Goal: Information Seeking & Learning: Check status

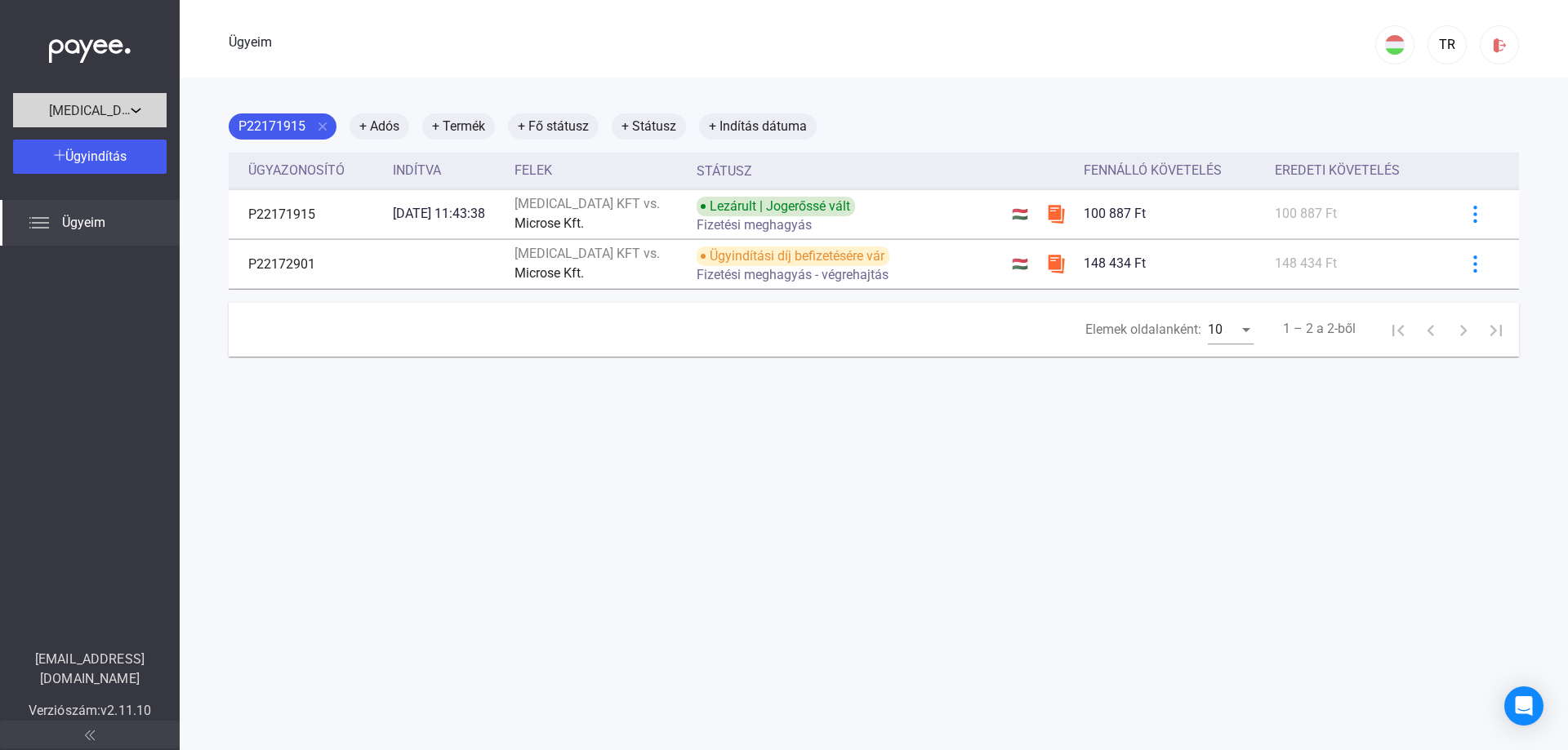
click at [139, 108] on div "[MEDICAL_DATA] Kft." at bounding box center [89, 109] width 144 height 20
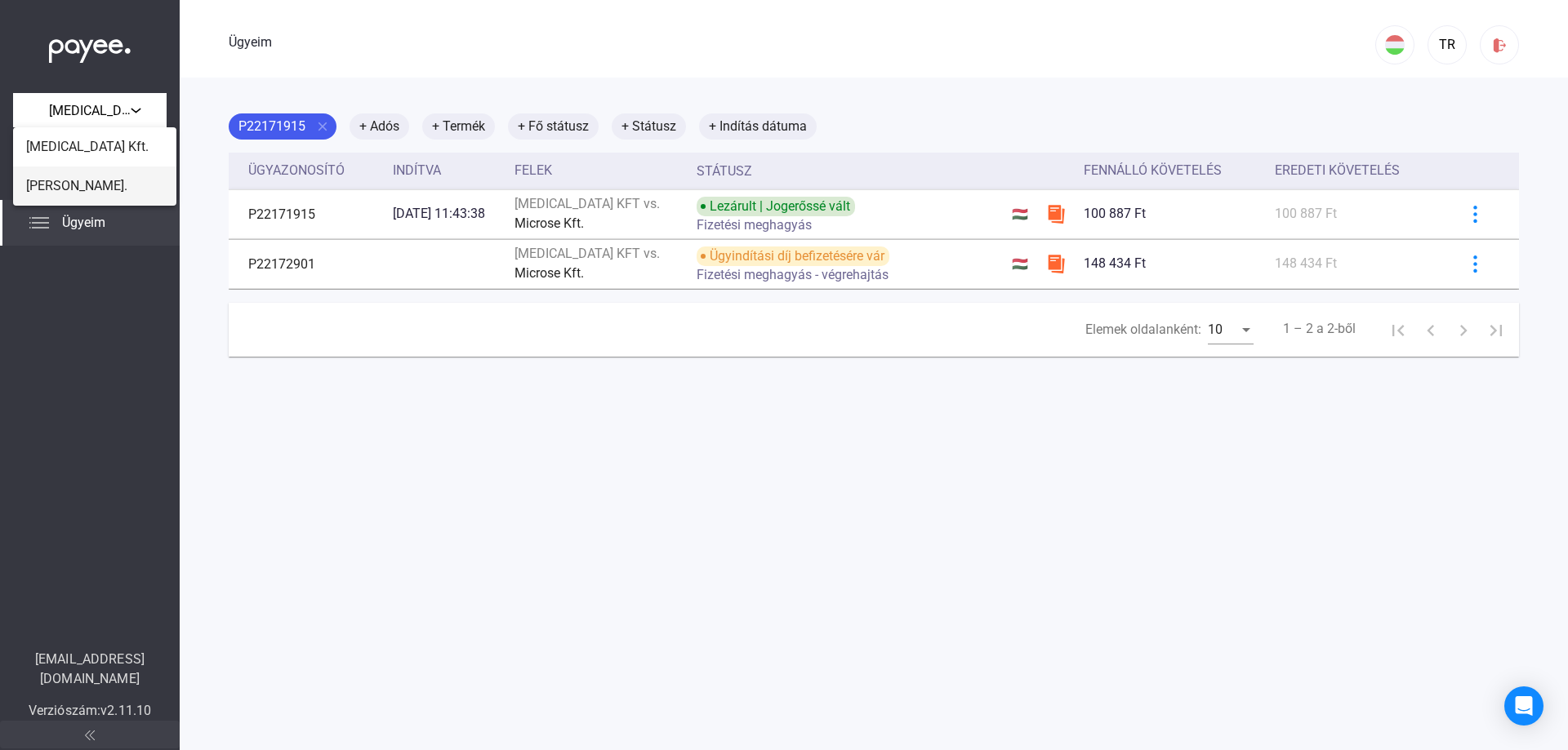
click at [74, 186] on font "[PERSON_NAME]." at bounding box center [77, 186] width 101 height 16
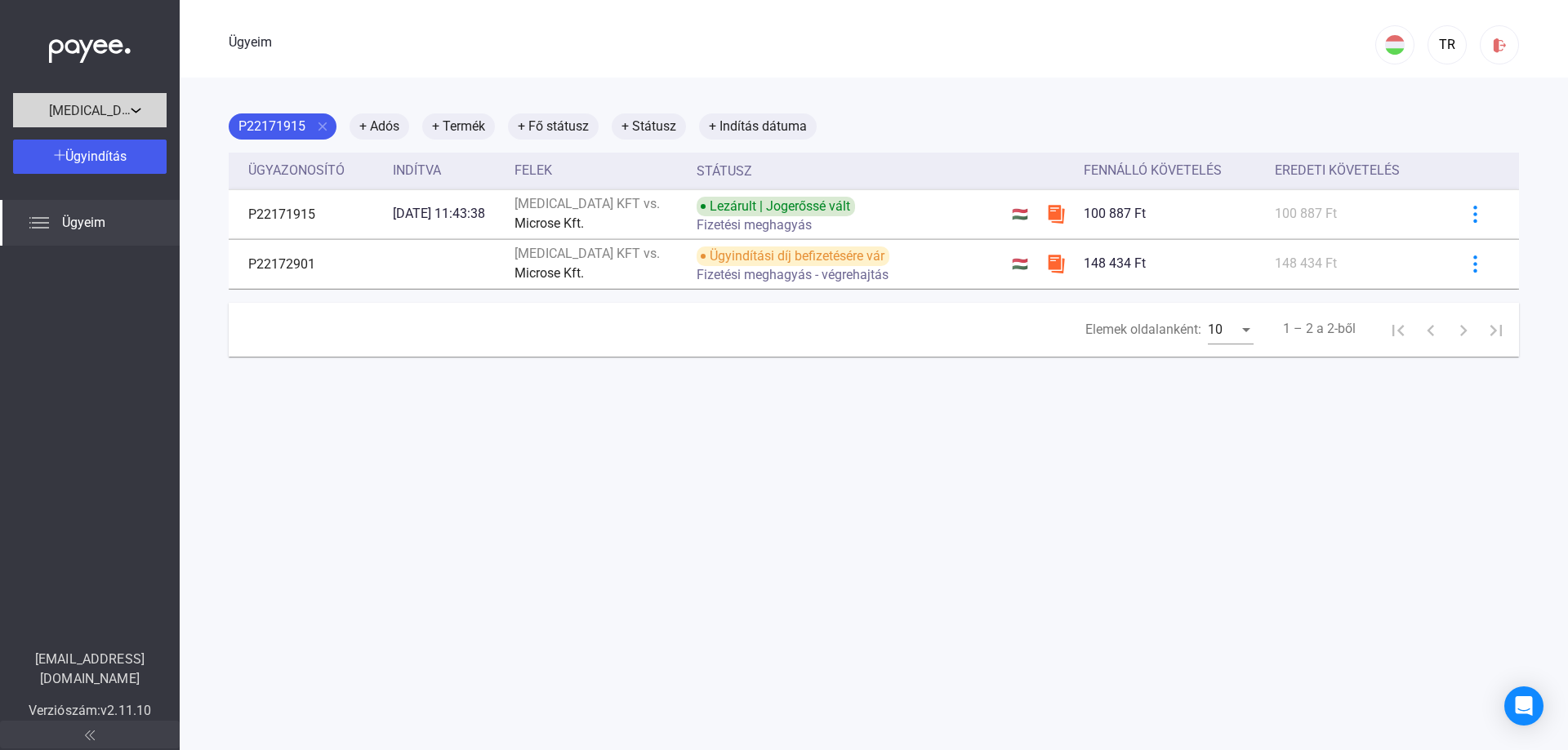
click at [138, 108] on div "[MEDICAL_DATA] Kft." at bounding box center [89, 109] width 144 height 20
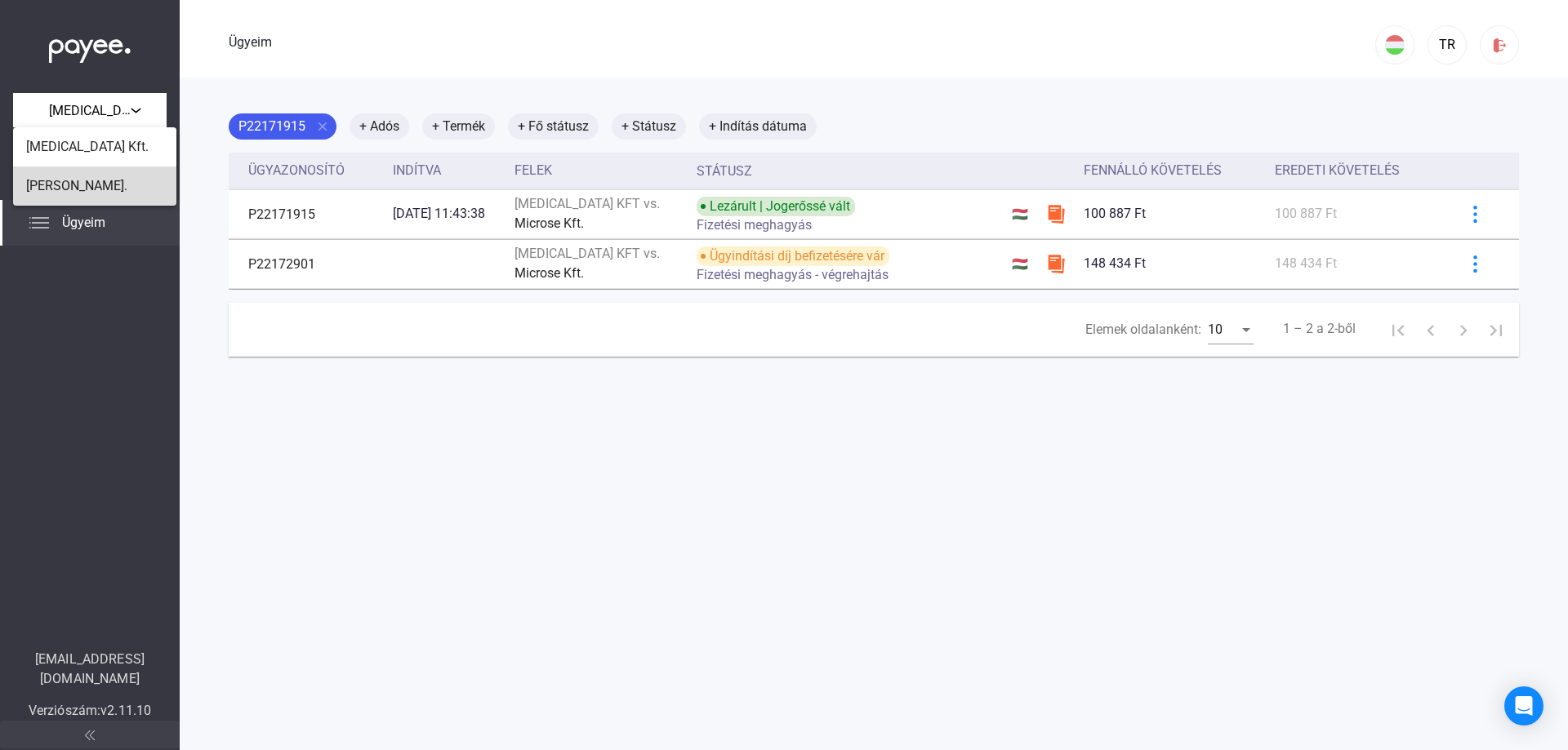
click at [50, 184] on font "[PERSON_NAME]." at bounding box center [77, 186] width 101 height 16
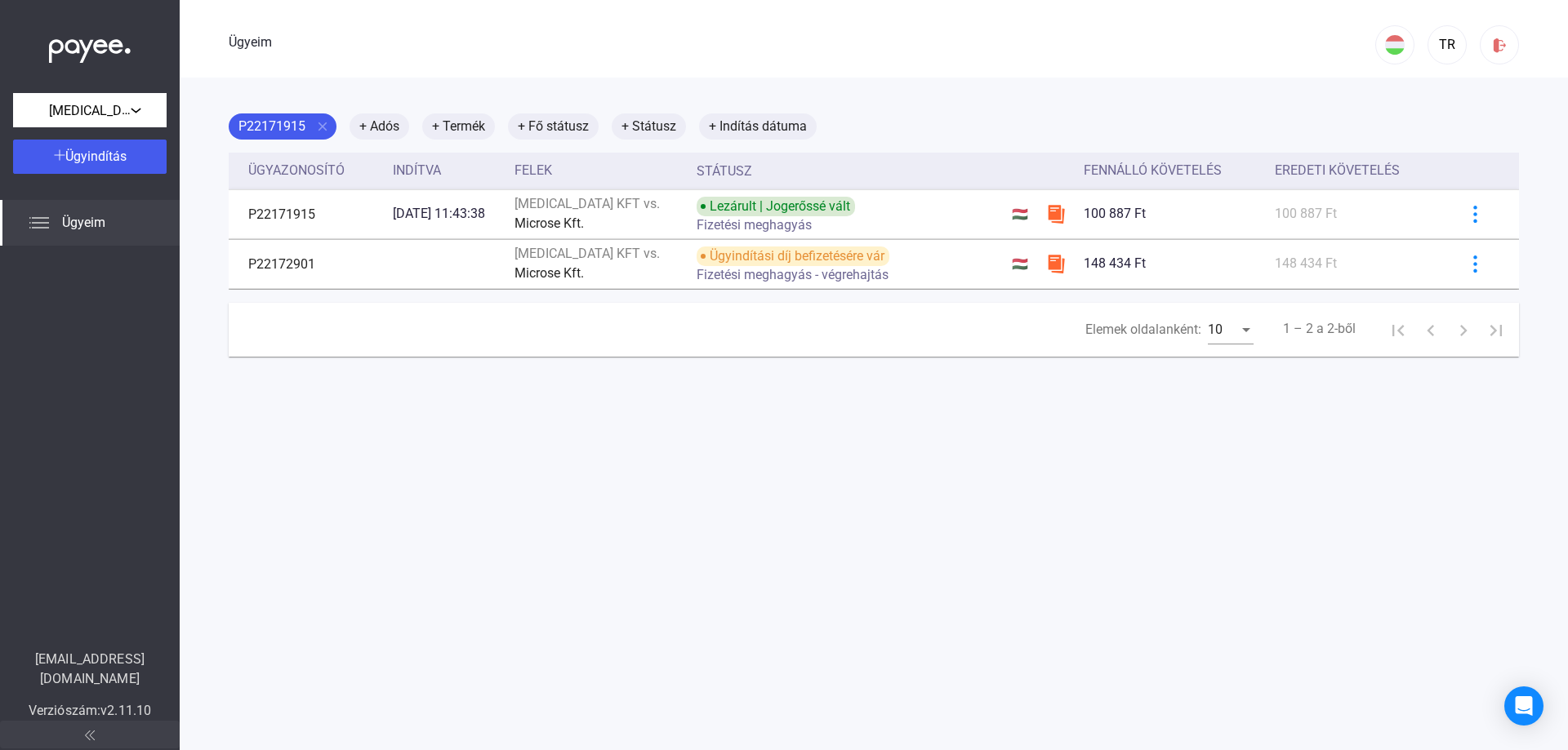
click at [41, 219] on img at bounding box center [39, 223] width 19 height 19
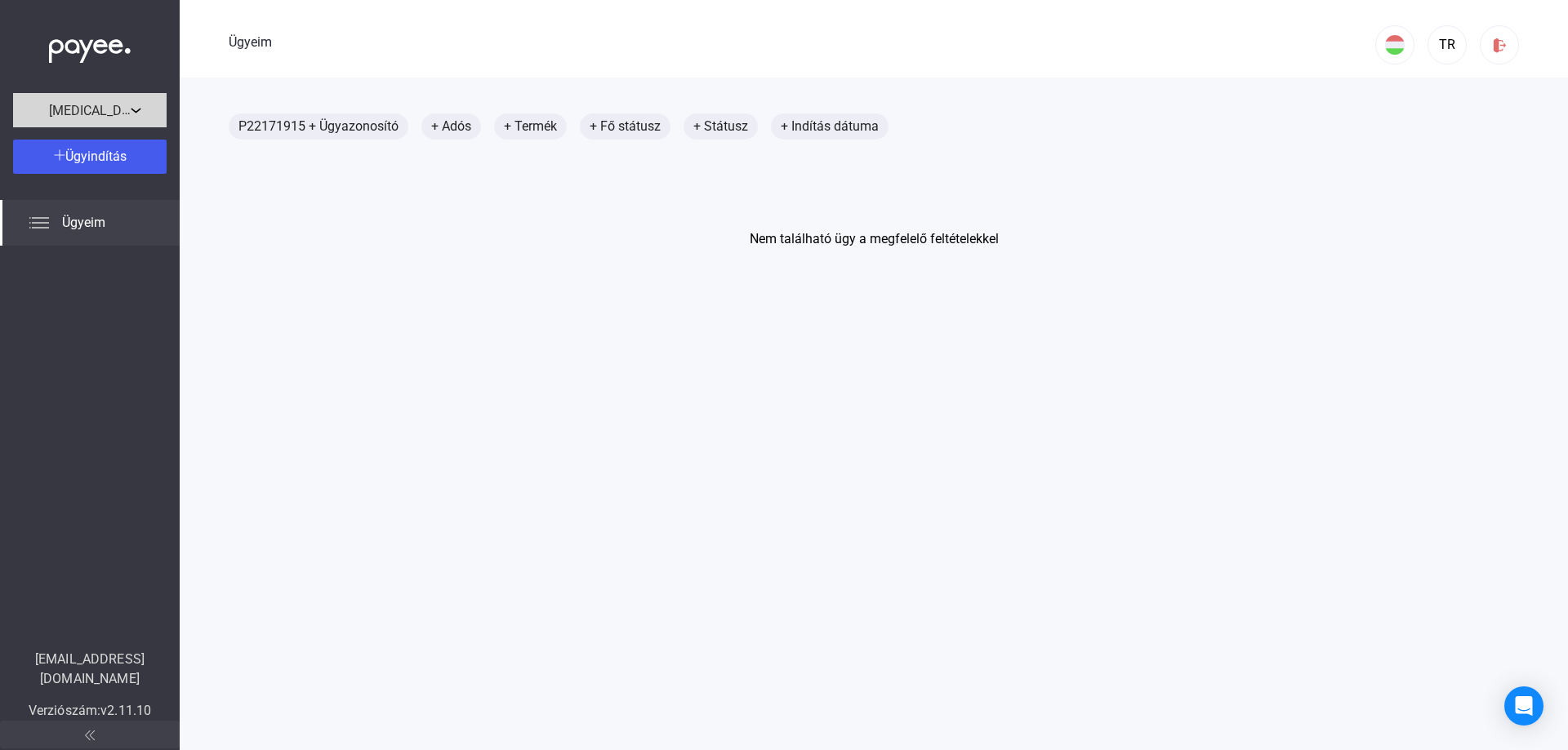
click at [137, 109] on div "[MEDICAL_DATA] Kft." at bounding box center [89, 109] width 144 height 20
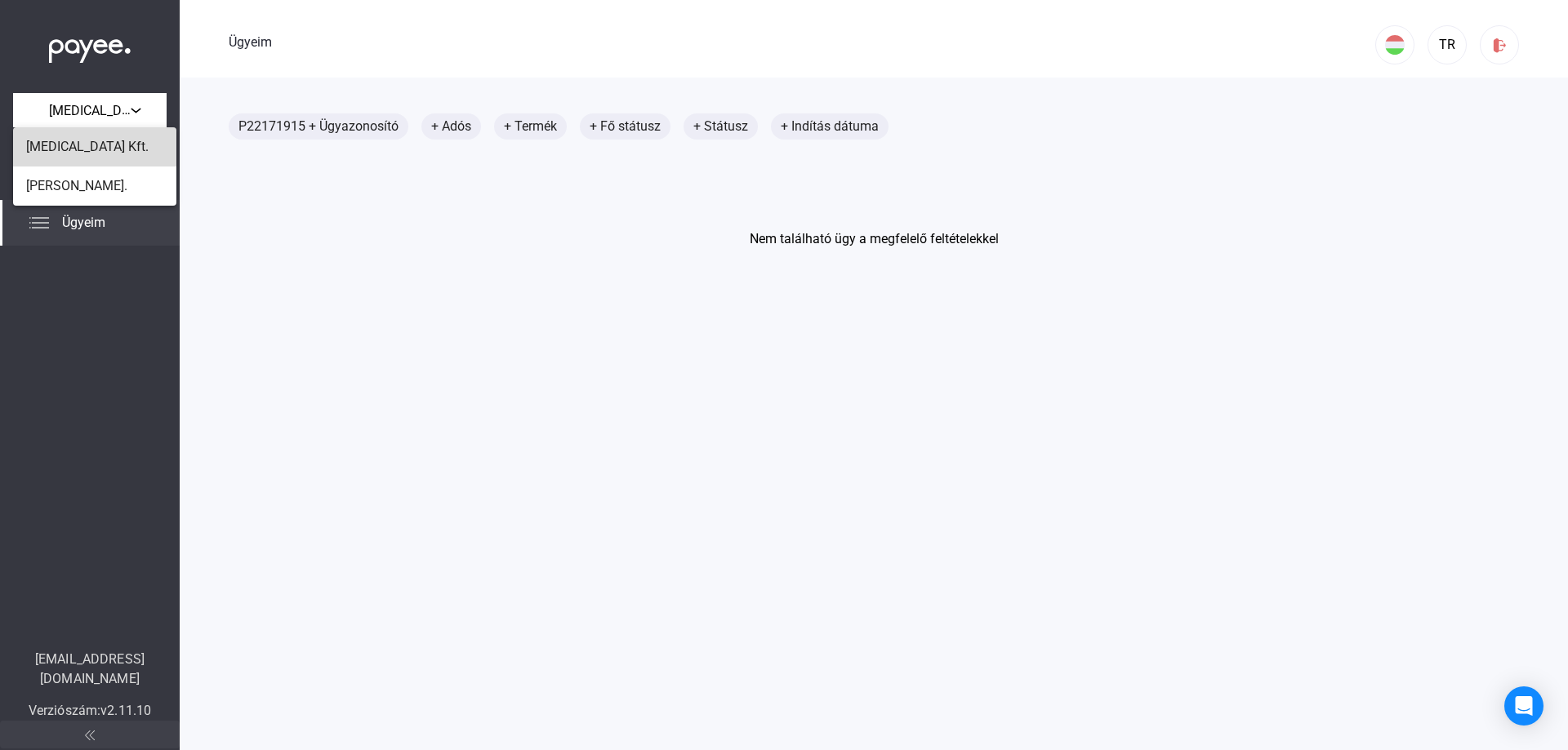
click at [49, 145] on font "[MEDICAL_DATA] Kft." at bounding box center [87, 147] width 123 height 16
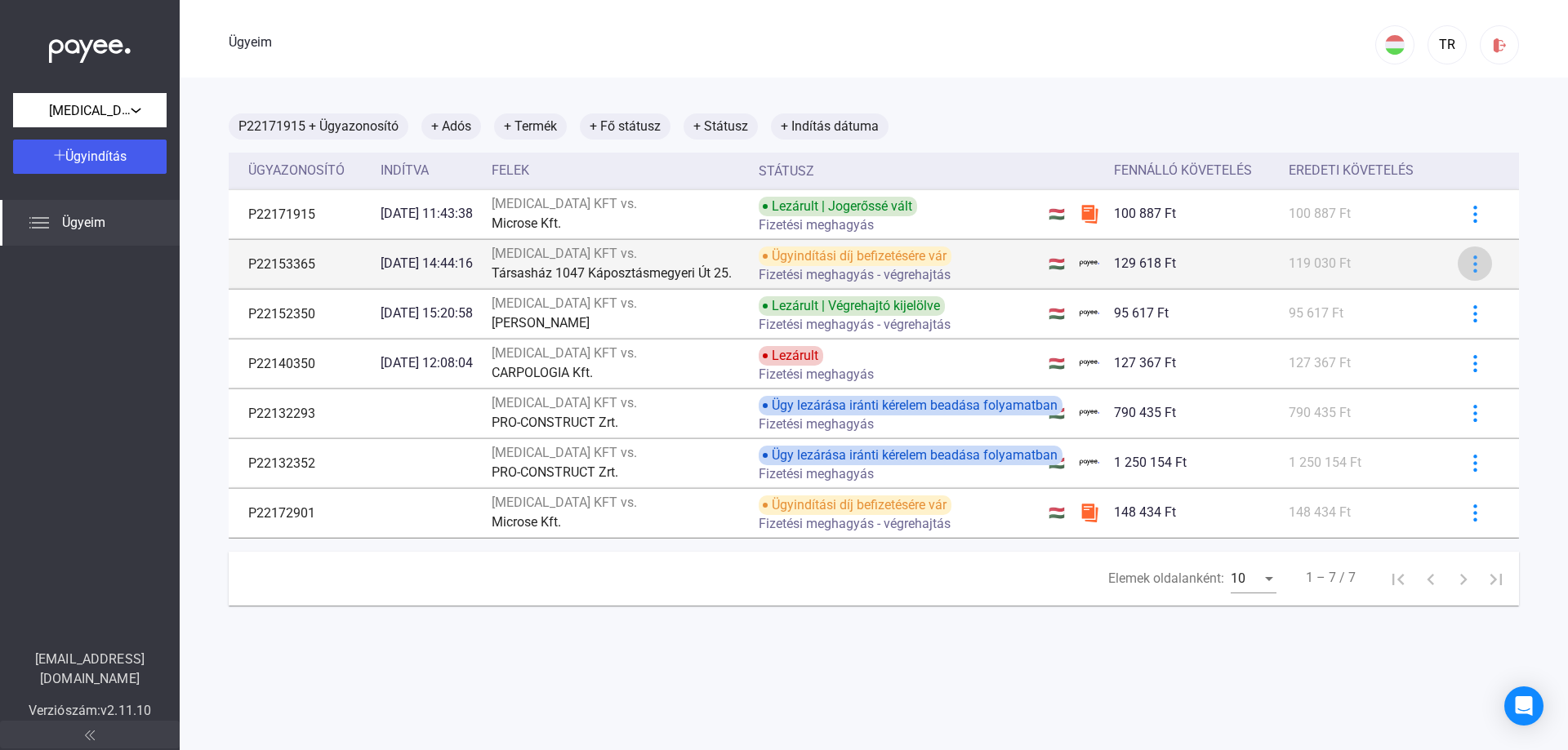
click at [1467, 264] on img at bounding box center [1475, 264] width 17 height 17
click at [1461, 264] on div at bounding box center [784, 375] width 1568 height 750
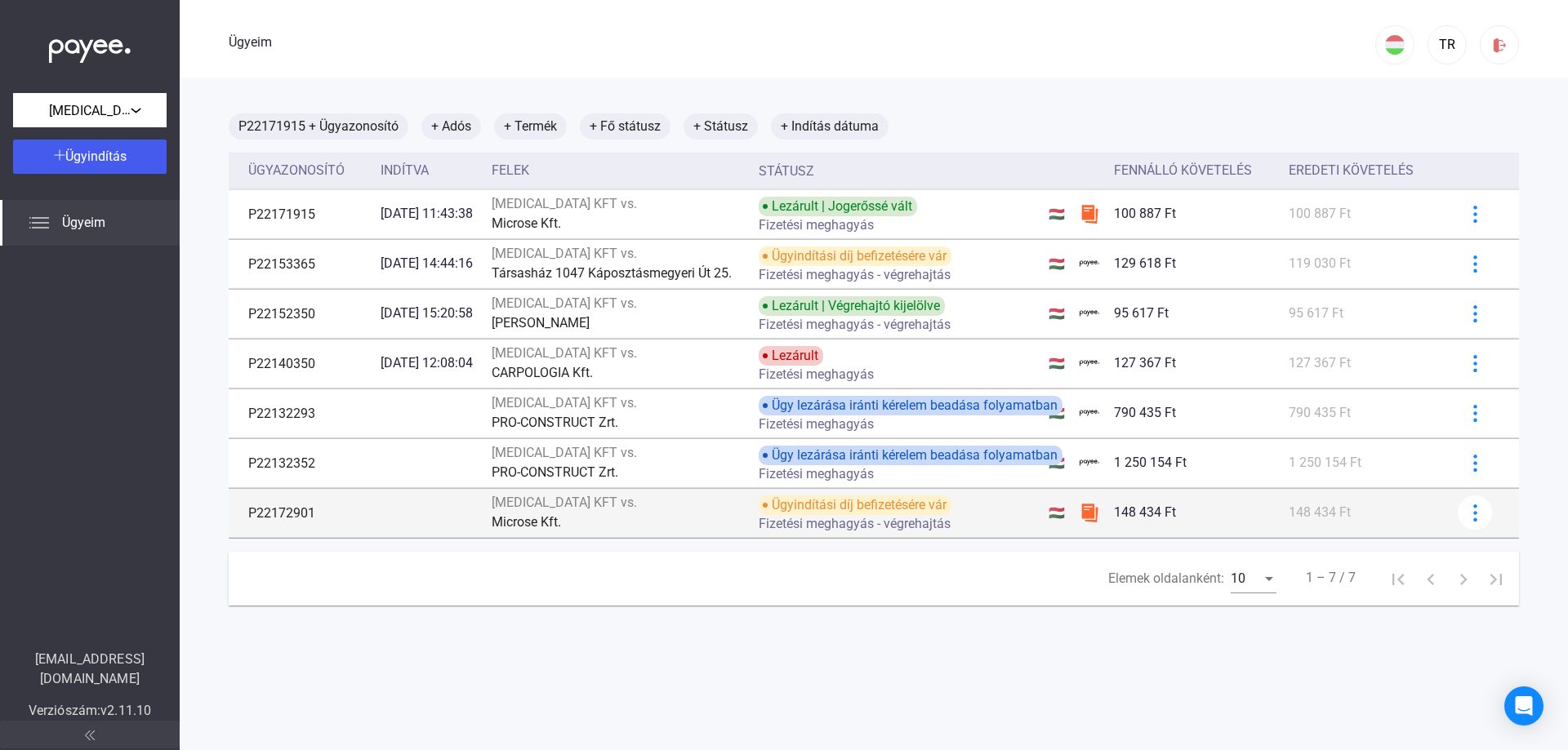
click at [744, 511] on div "[MEDICAL_DATA] KFT vs." at bounding box center [619, 503] width 255 height 19
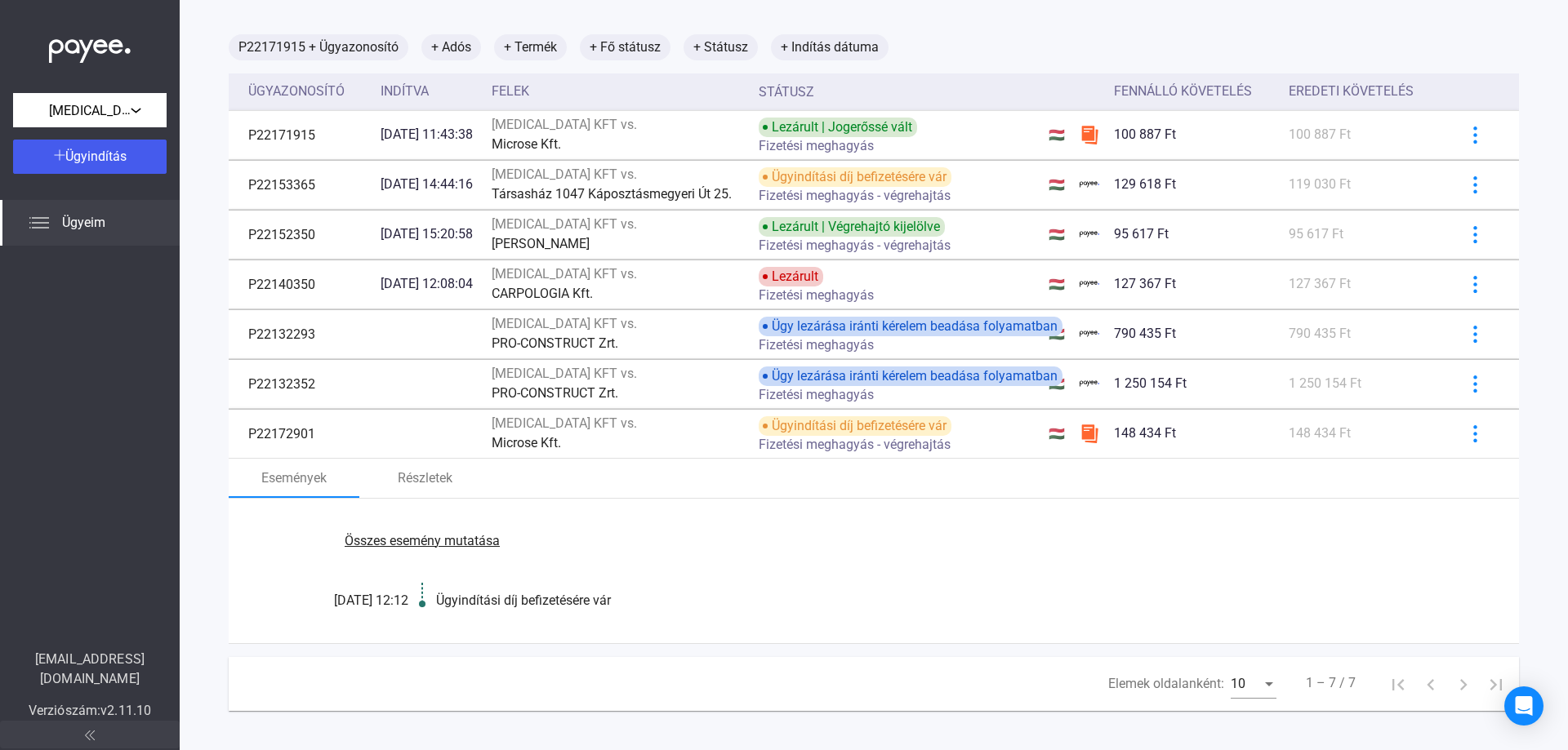
scroll to position [89, 0]
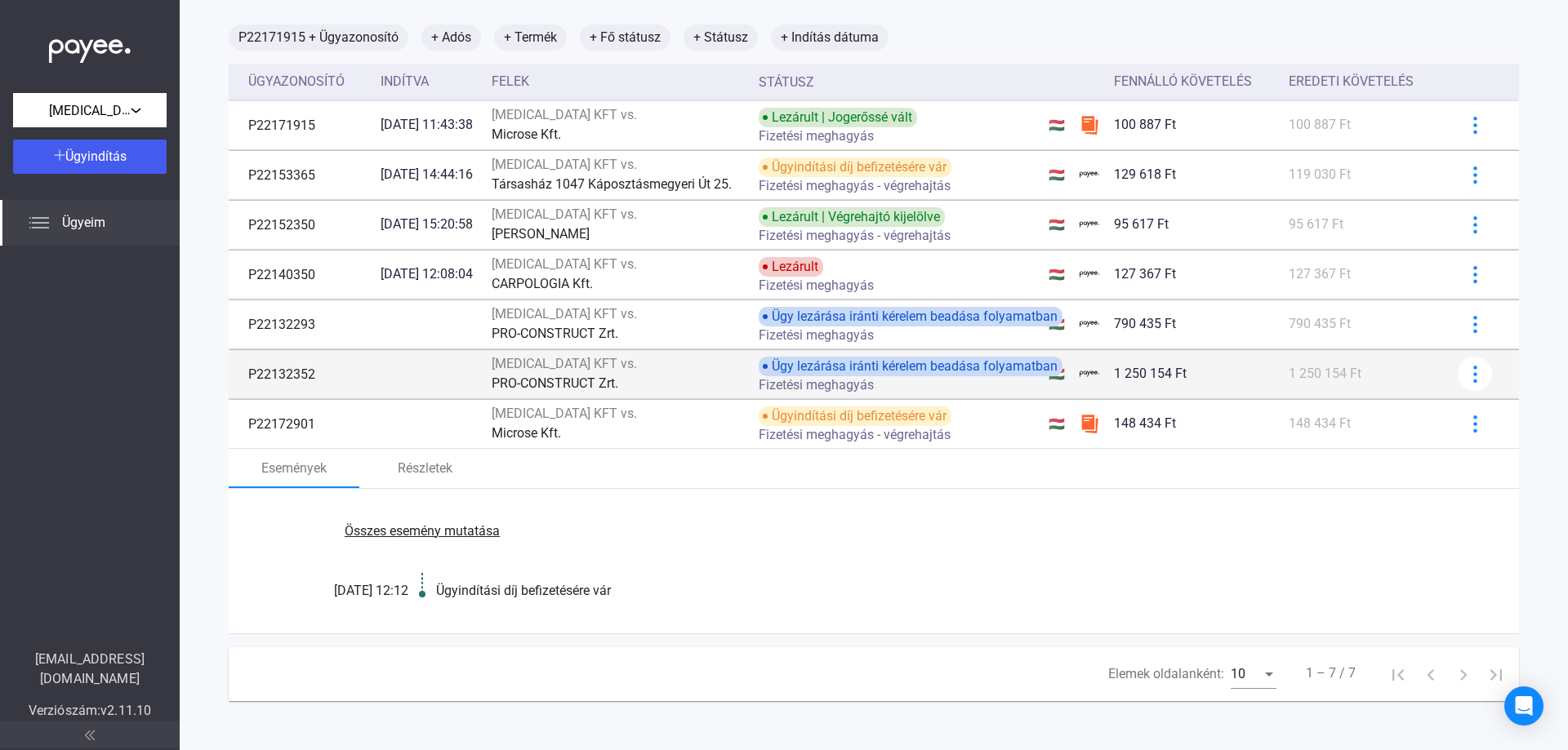
click at [692, 372] on div "[MEDICAL_DATA] KFT vs." at bounding box center [619, 364] width 255 height 19
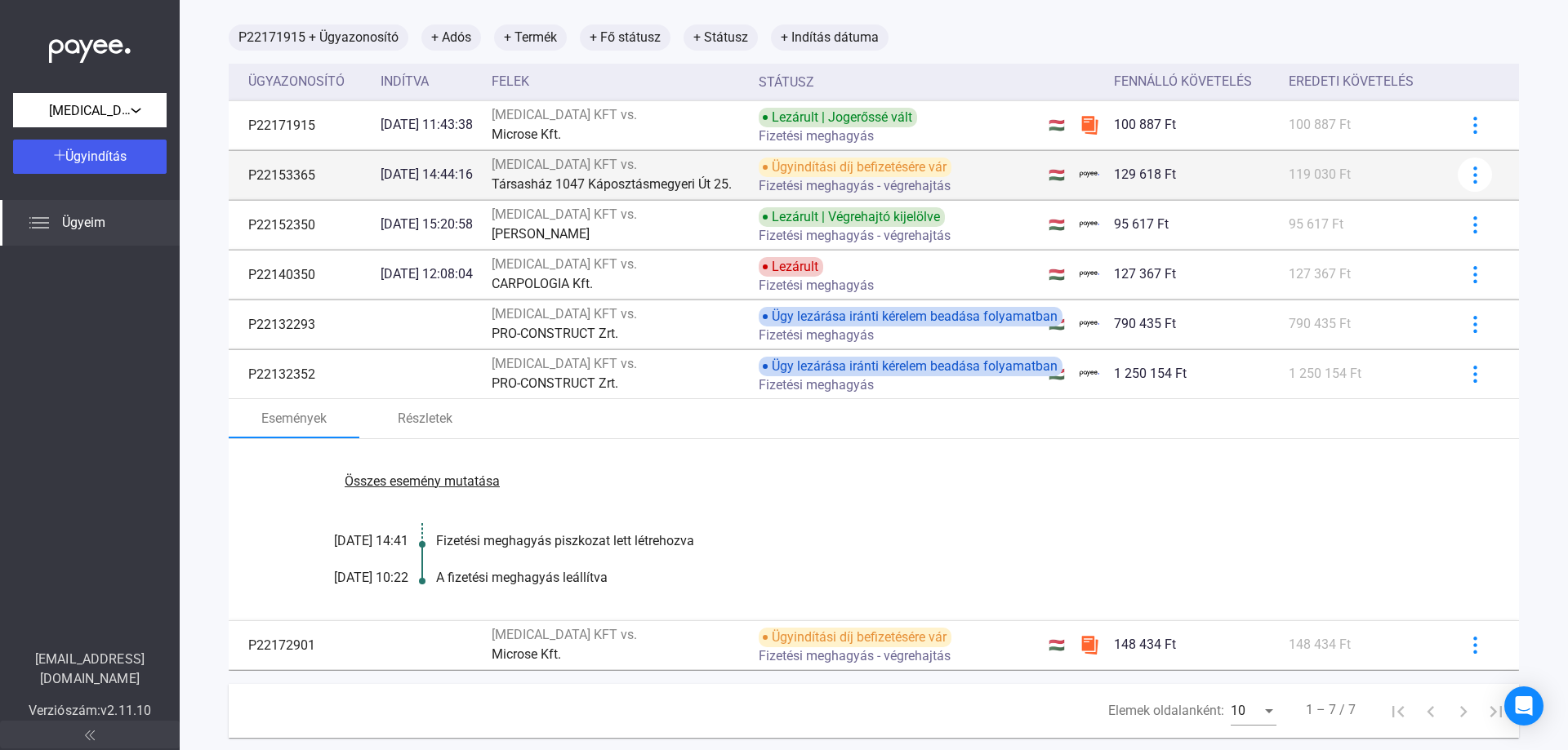
click at [696, 175] on div "Társasház 1047 Káposztásmegyeri Út 25." at bounding box center [619, 184] width 255 height 19
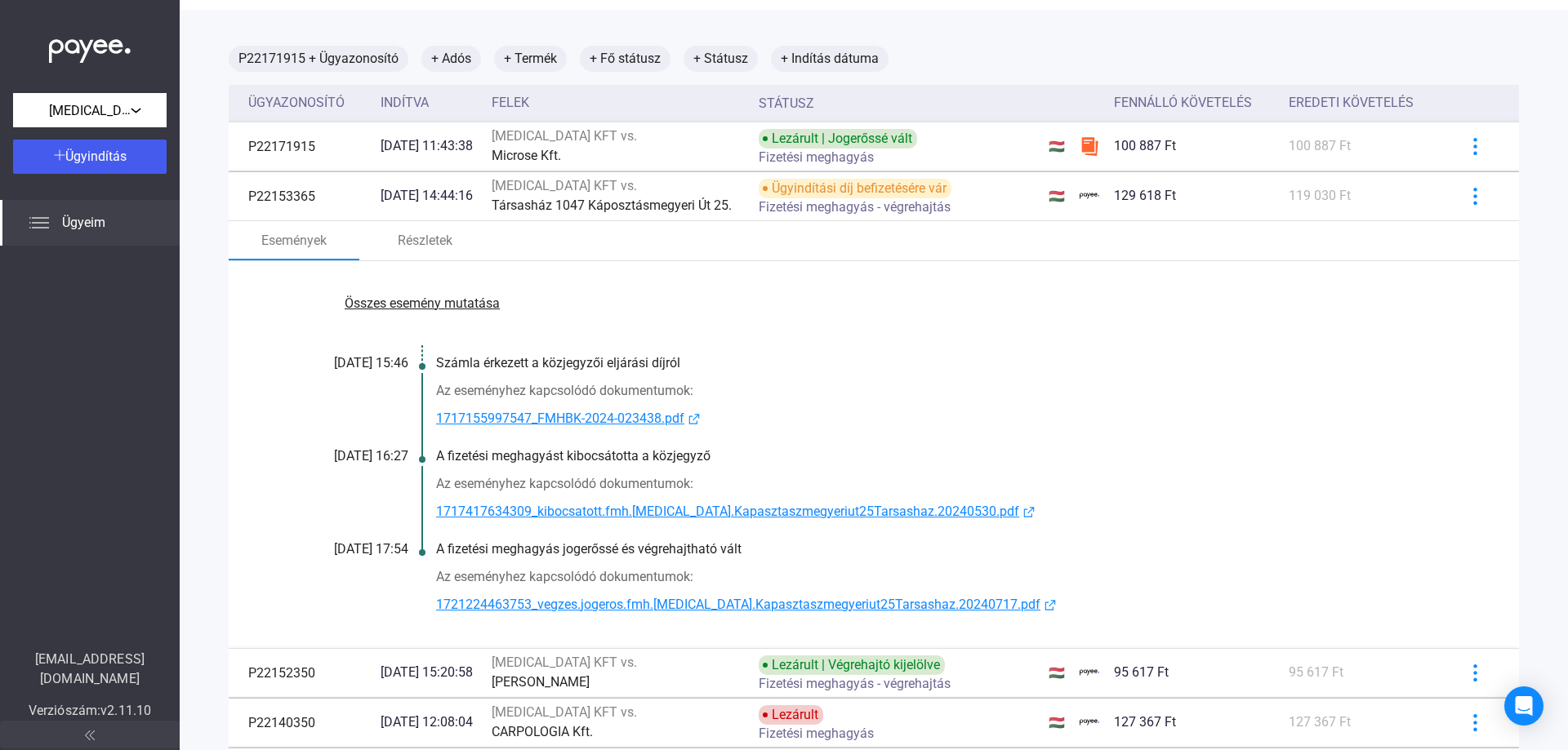
scroll to position [7, 0]
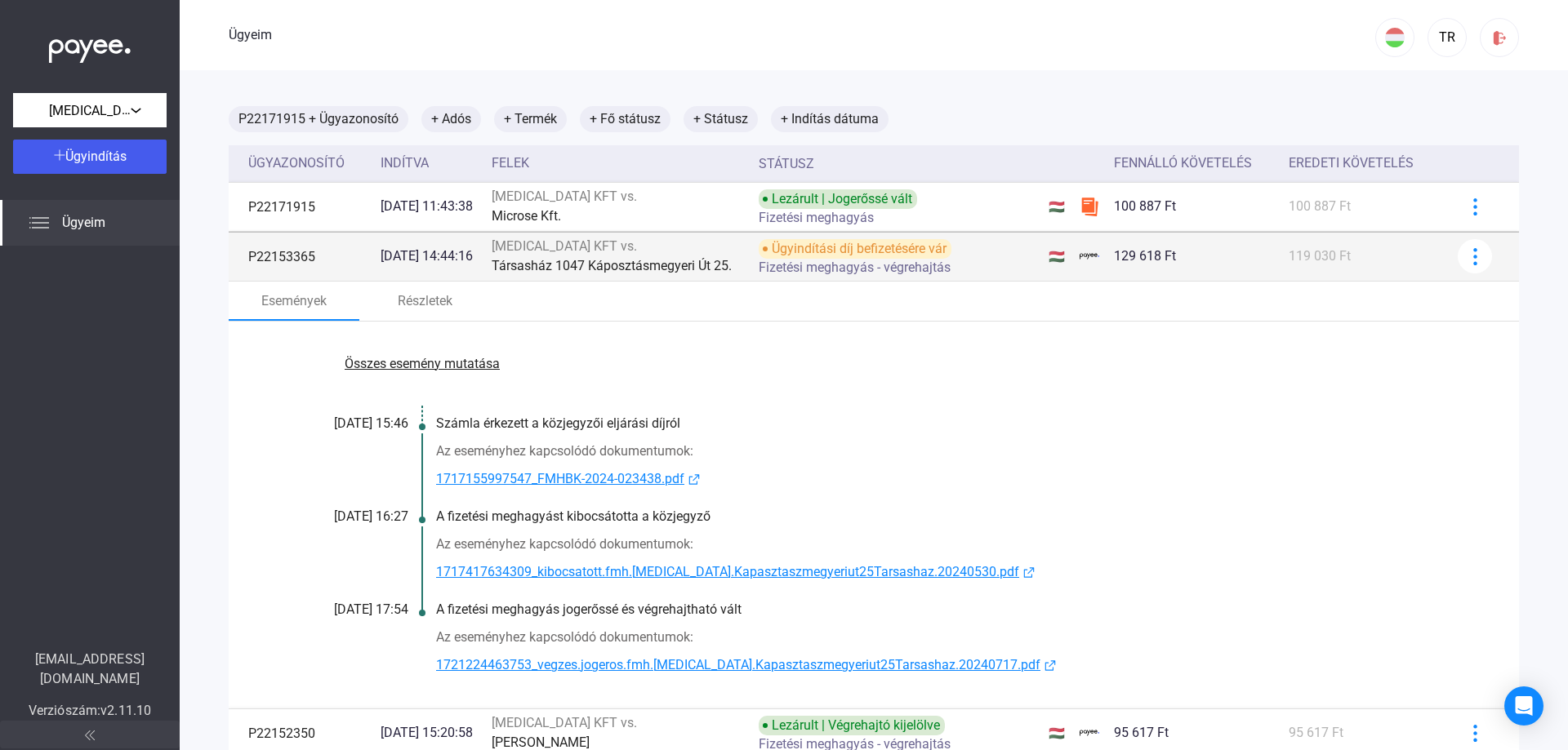
click at [632, 255] on div "[MEDICAL_DATA] KFT vs." at bounding box center [619, 247] width 255 height 19
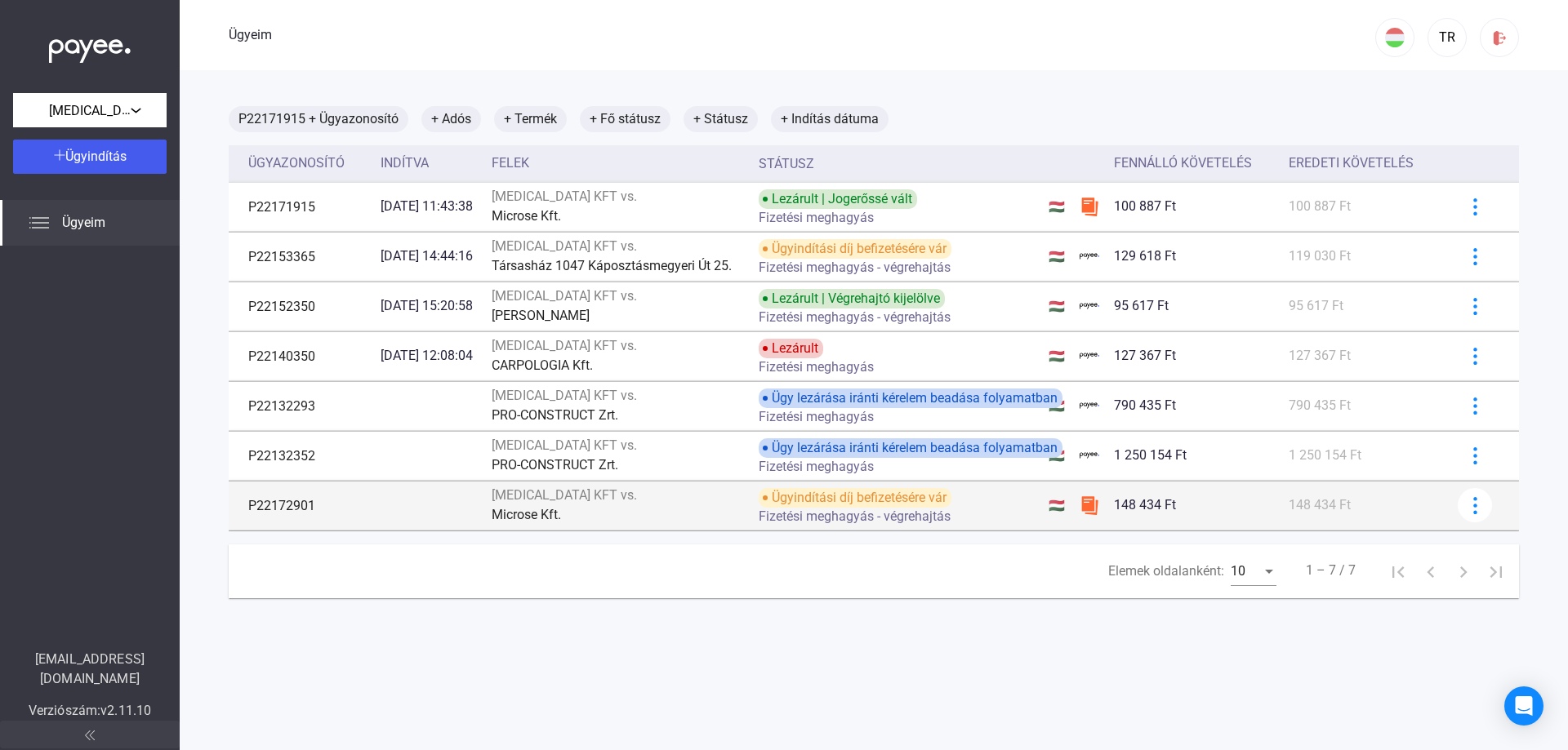
click at [646, 508] on div "Microse Kft." at bounding box center [619, 516] width 255 height 19
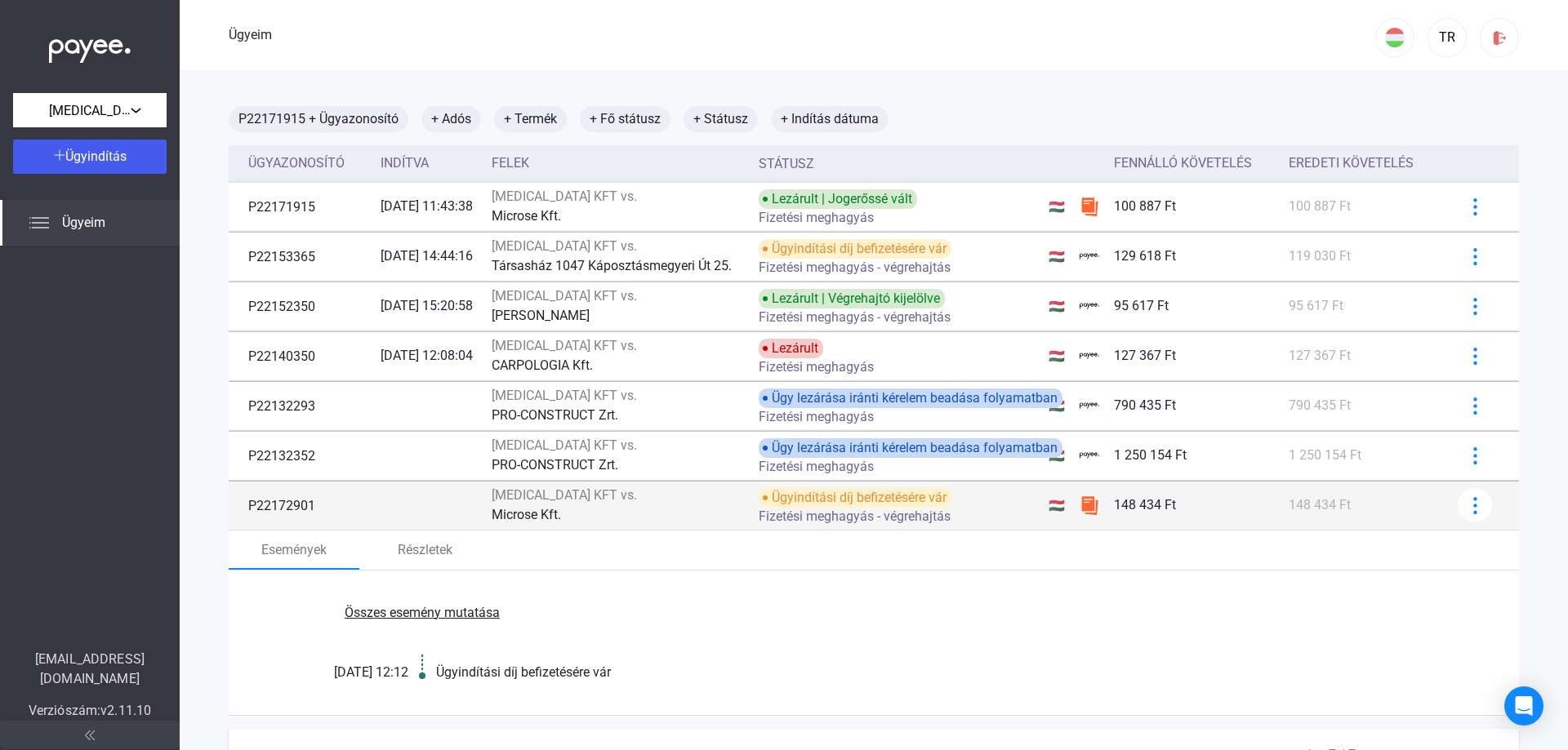
click at [687, 507] on div "Microse Kft." at bounding box center [619, 516] width 255 height 19
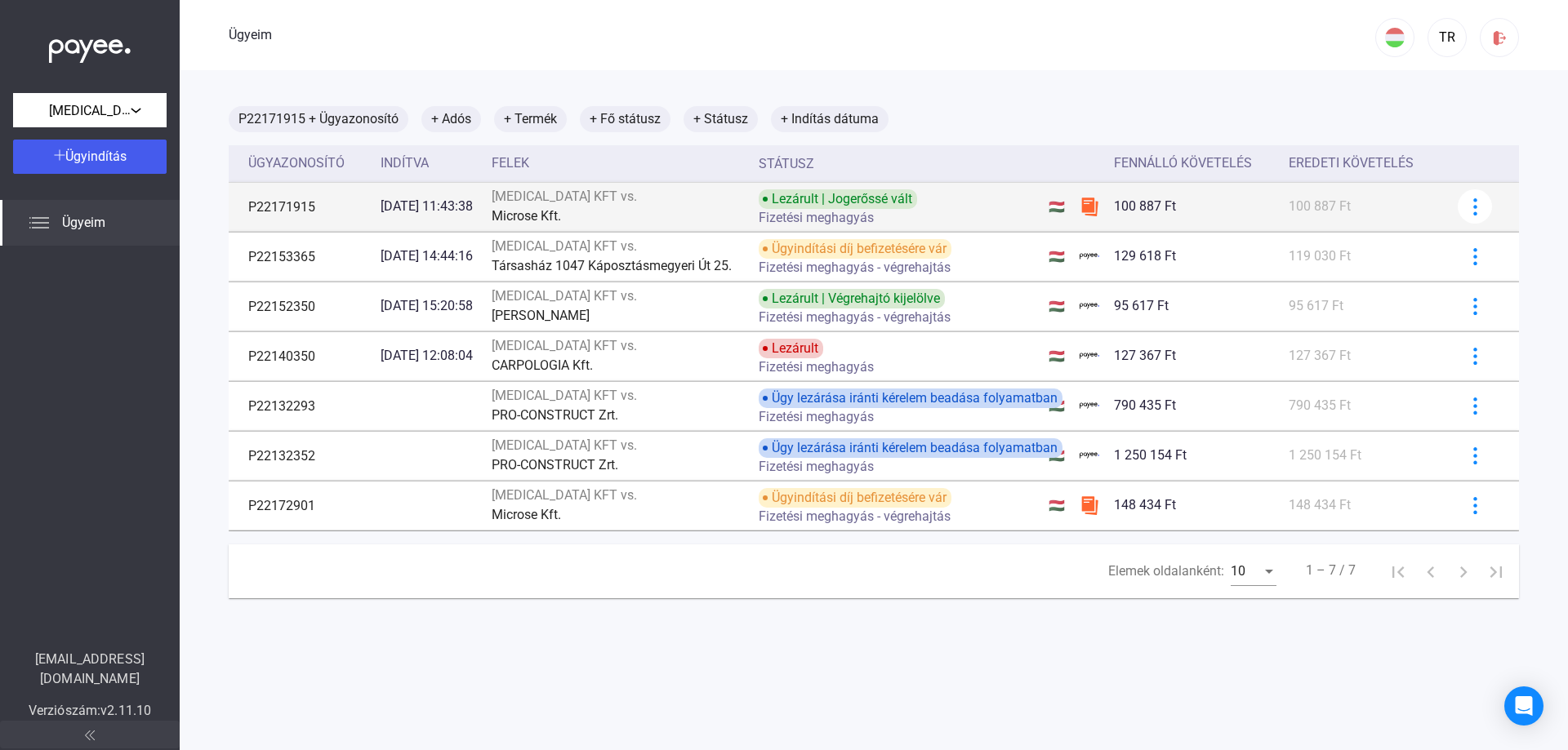
click at [697, 206] on div "Microse Kft." at bounding box center [619, 216] width 255 height 19
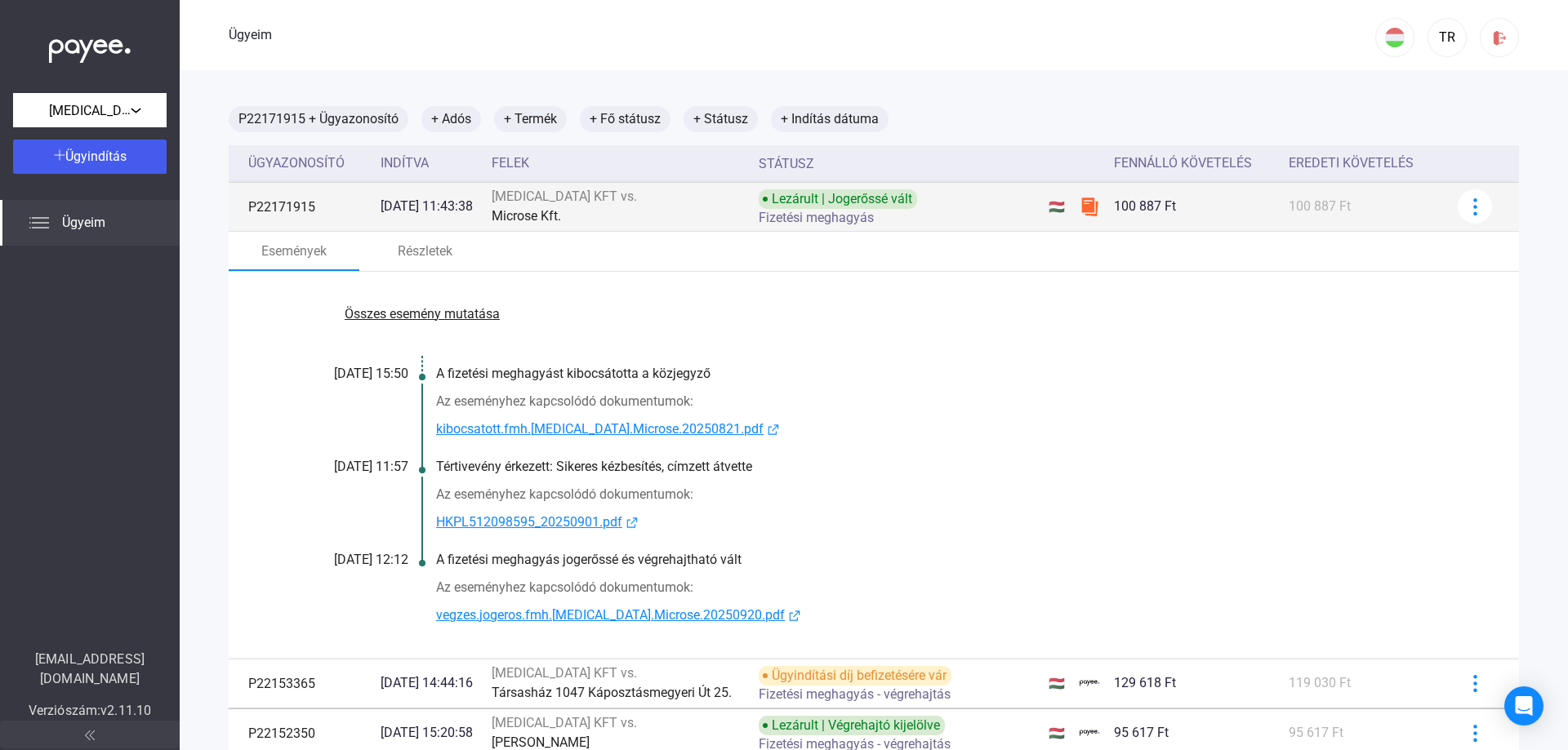
click at [644, 212] on div "Microse Kft." at bounding box center [619, 216] width 255 height 19
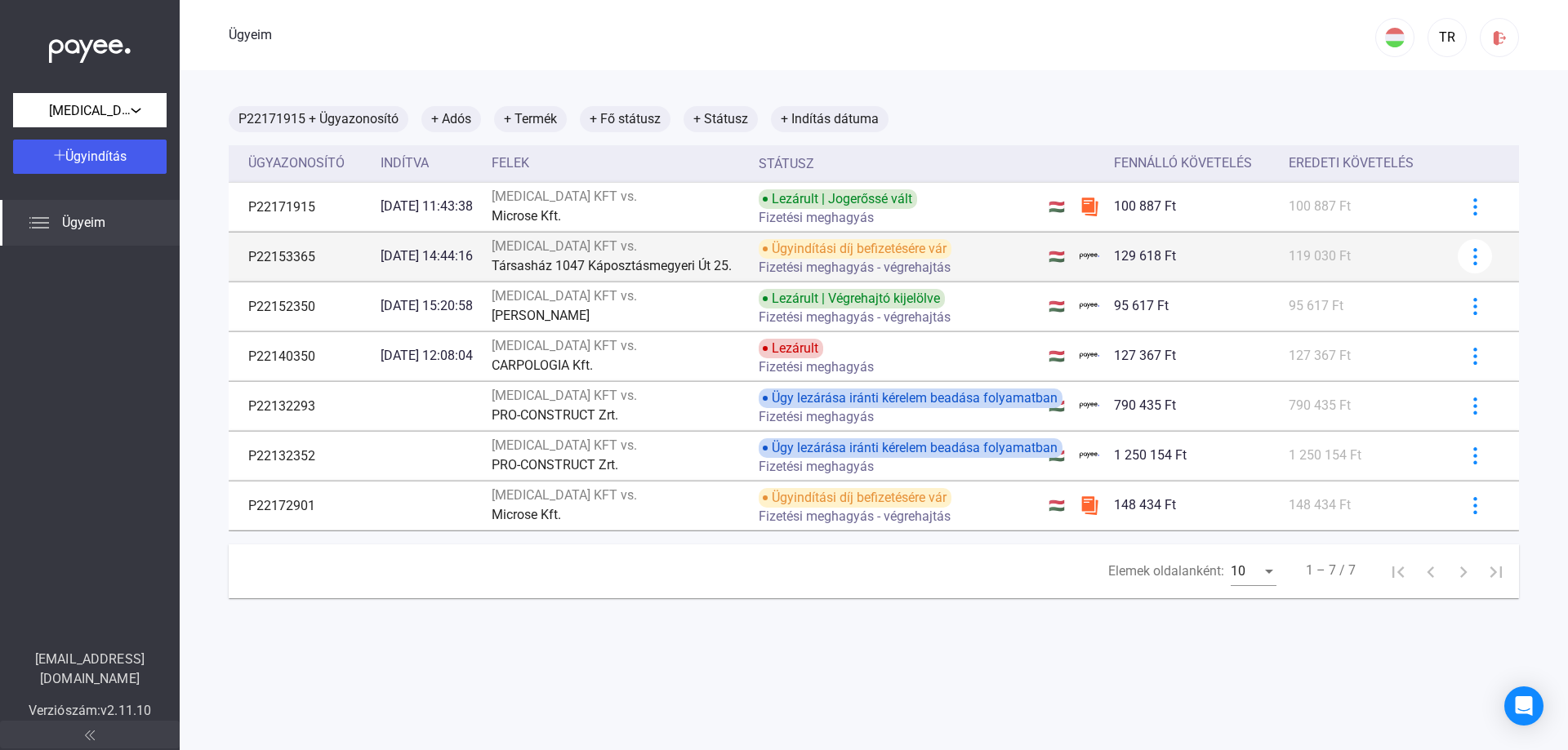
click at [675, 248] on div "[MEDICAL_DATA] KFT vs." at bounding box center [619, 247] width 255 height 19
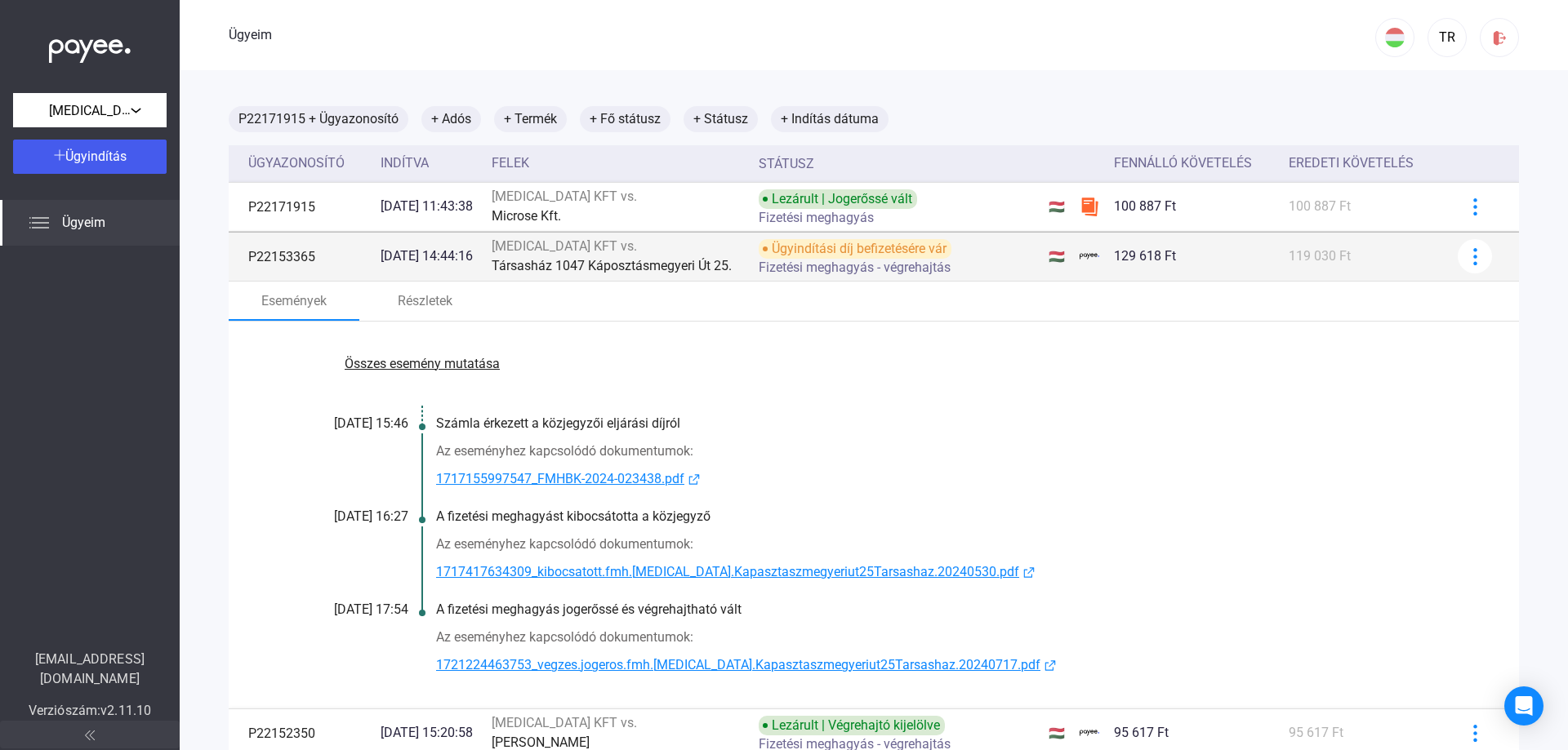
click at [642, 249] on div "[MEDICAL_DATA] KFT vs." at bounding box center [619, 247] width 255 height 19
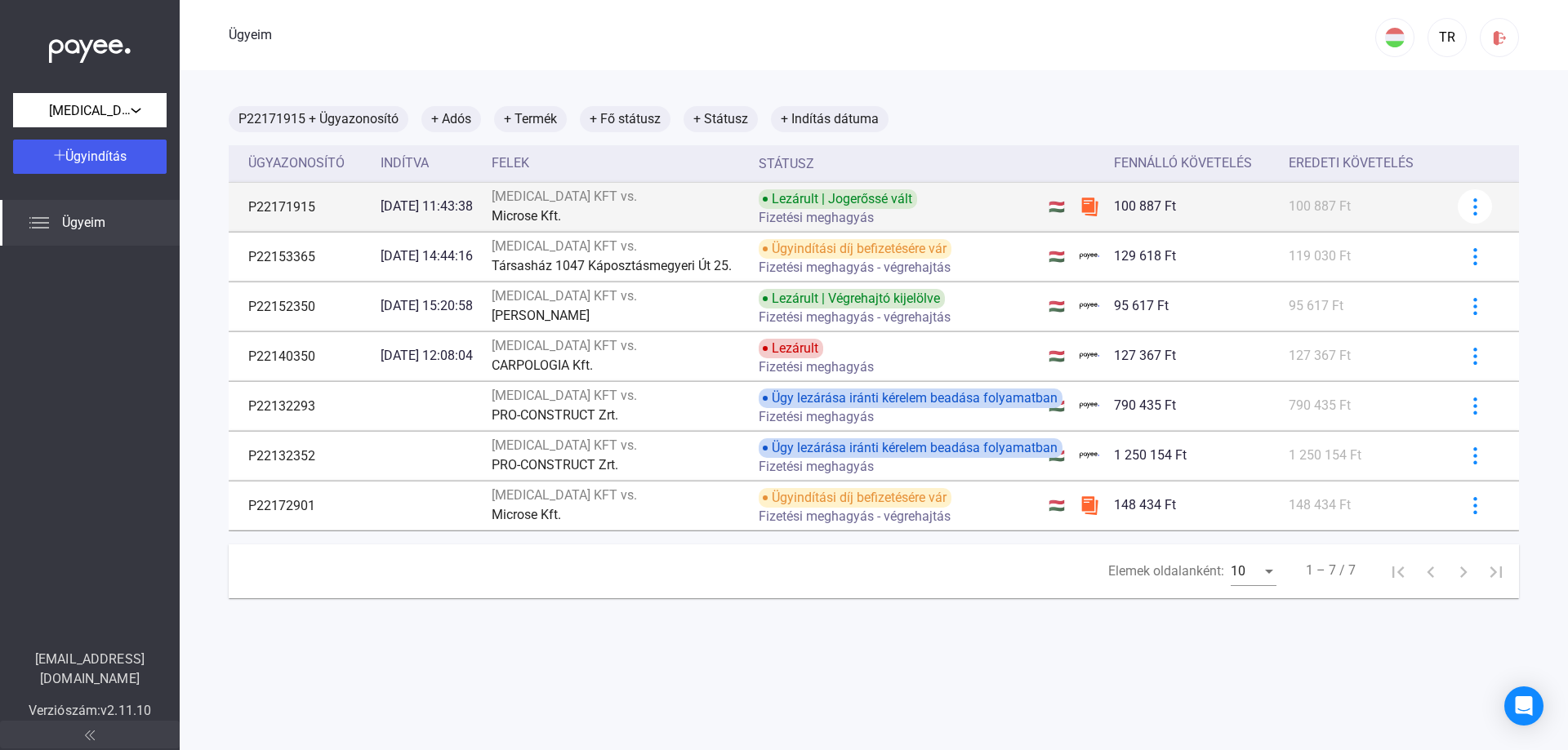
click at [621, 205] on div "[MEDICAL_DATA] KFT vs." at bounding box center [619, 197] width 255 height 19
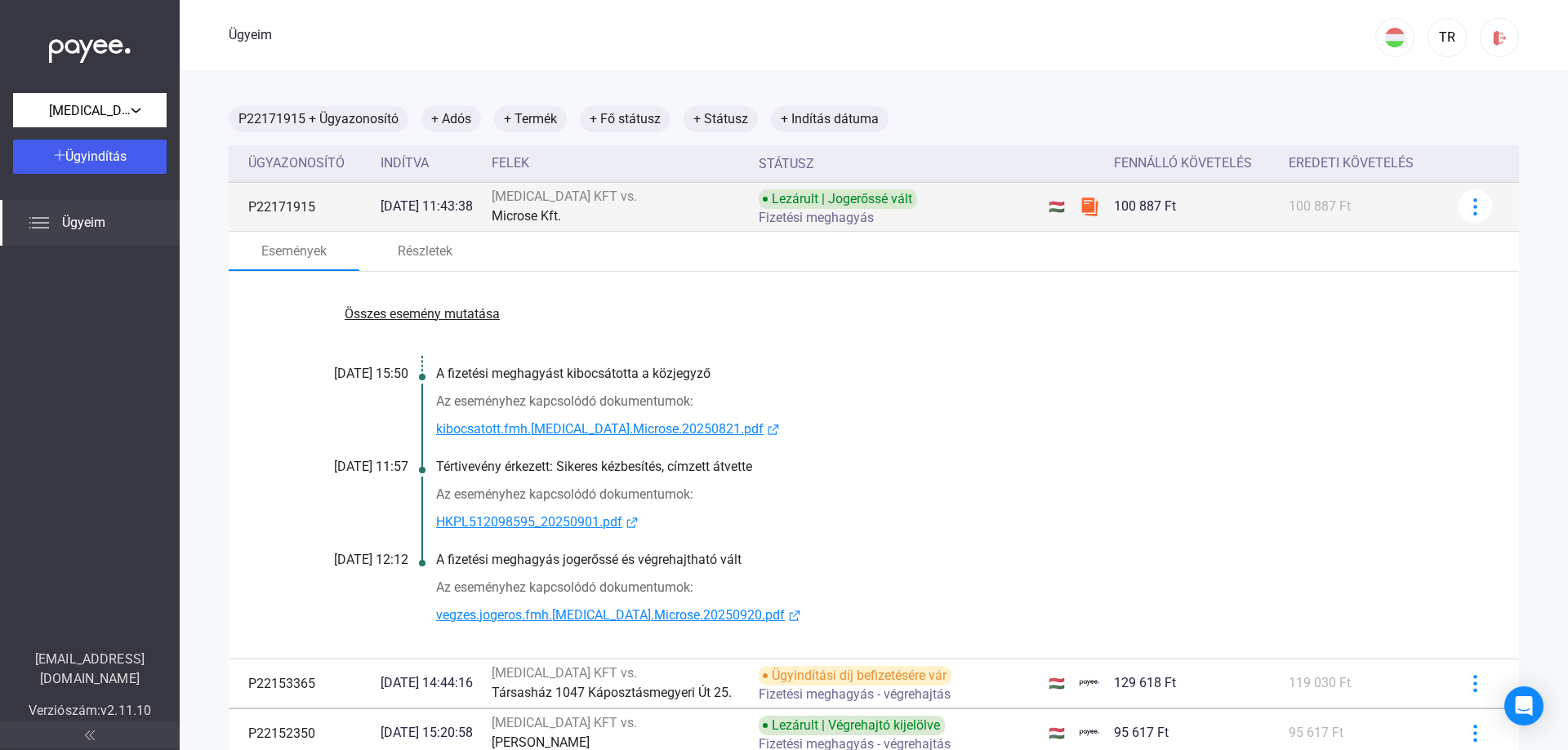
click at [625, 205] on div "[MEDICAL_DATA] KFT vs." at bounding box center [619, 197] width 255 height 19
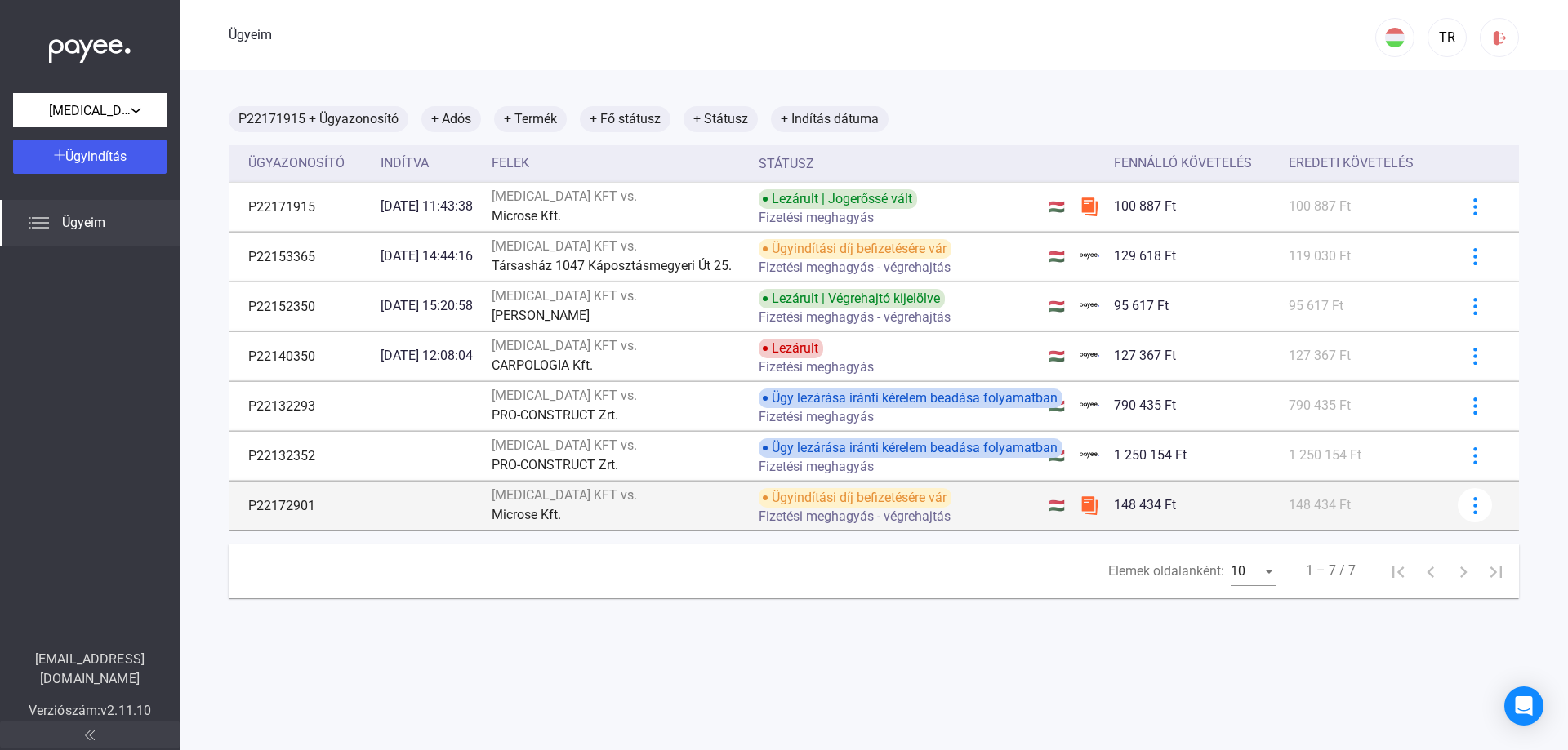
click at [468, 508] on td at bounding box center [429, 506] width 111 height 49
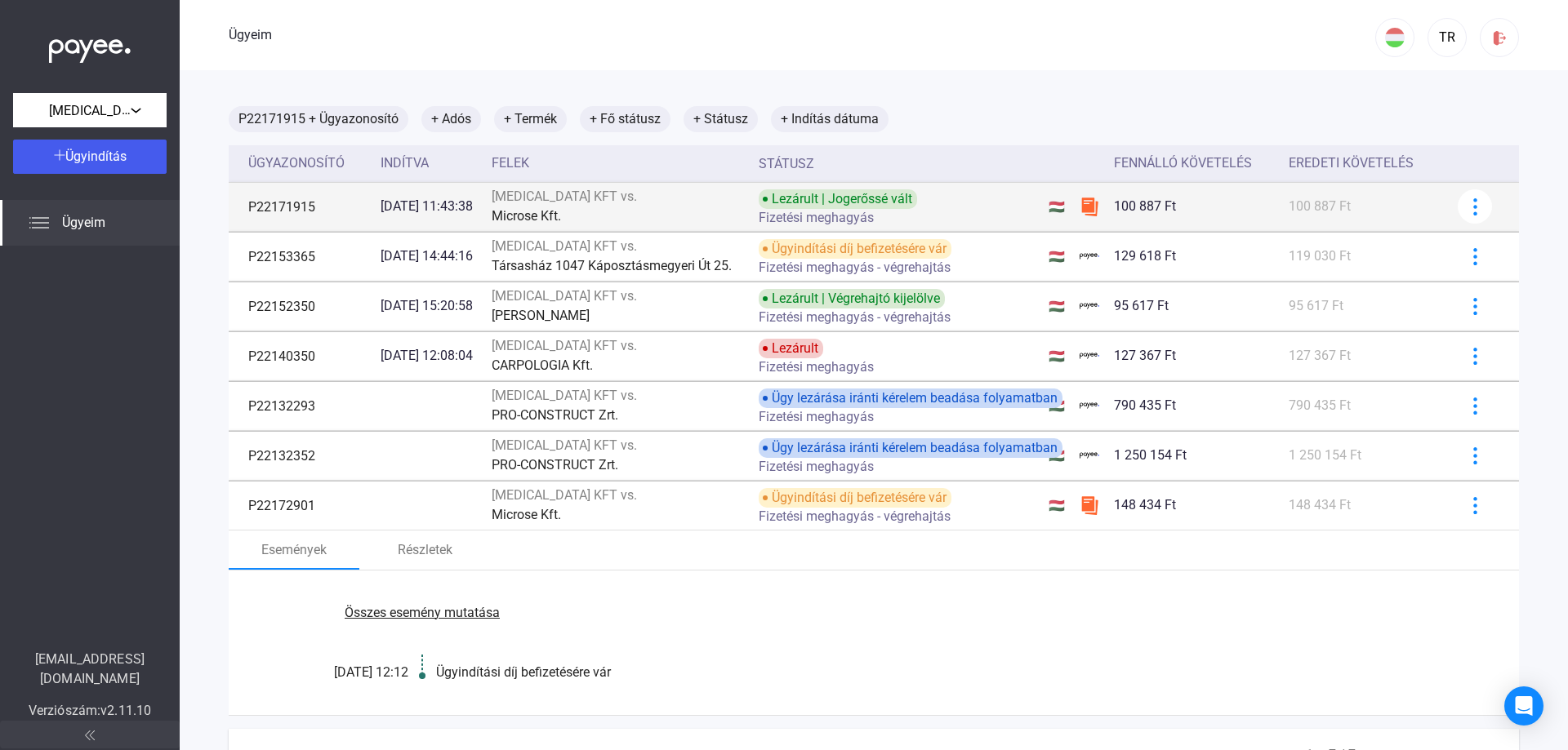
click at [648, 203] on div "[MEDICAL_DATA] KFT vs." at bounding box center [619, 197] width 255 height 19
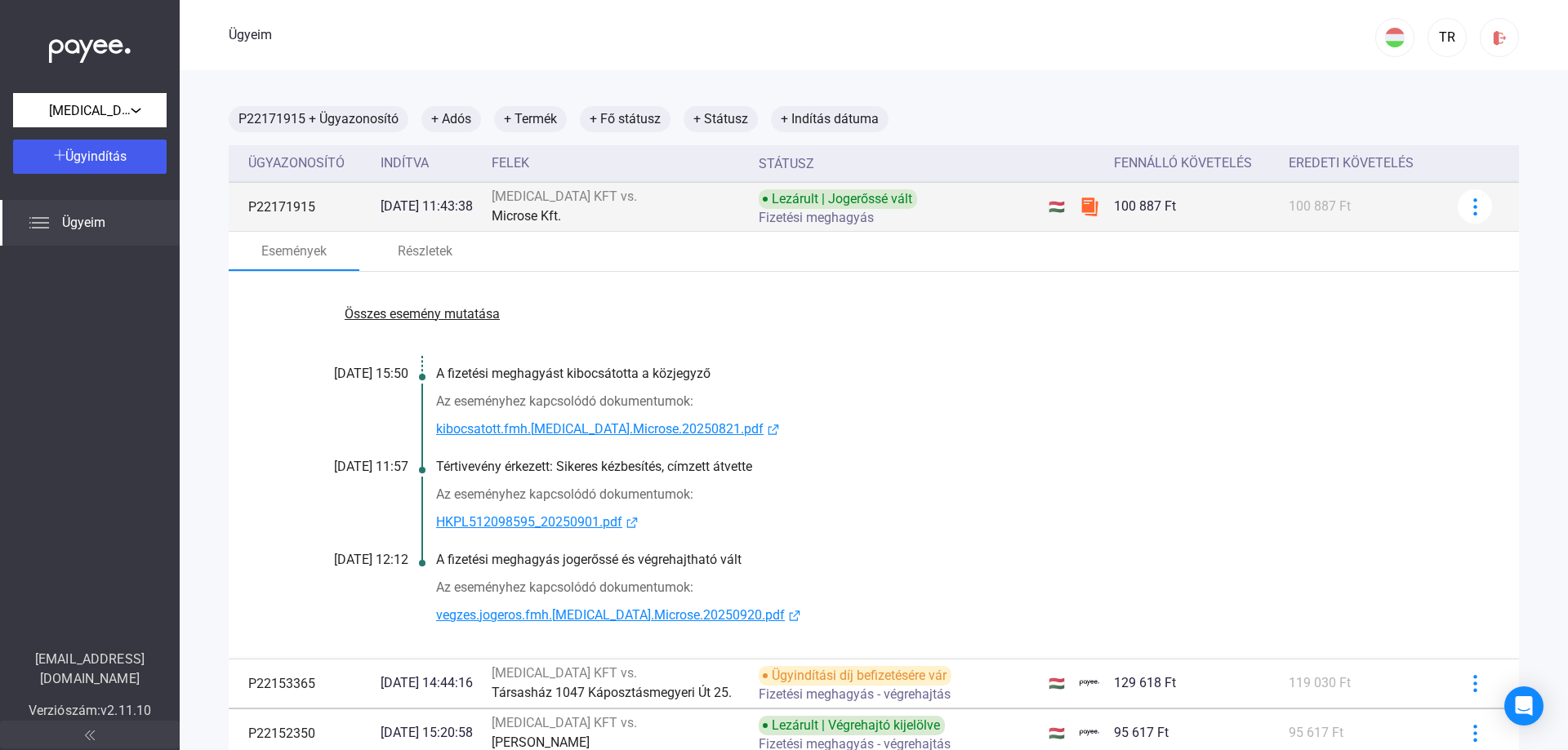
click at [632, 208] on div "Microse Kft." at bounding box center [619, 216] width 255 height 19
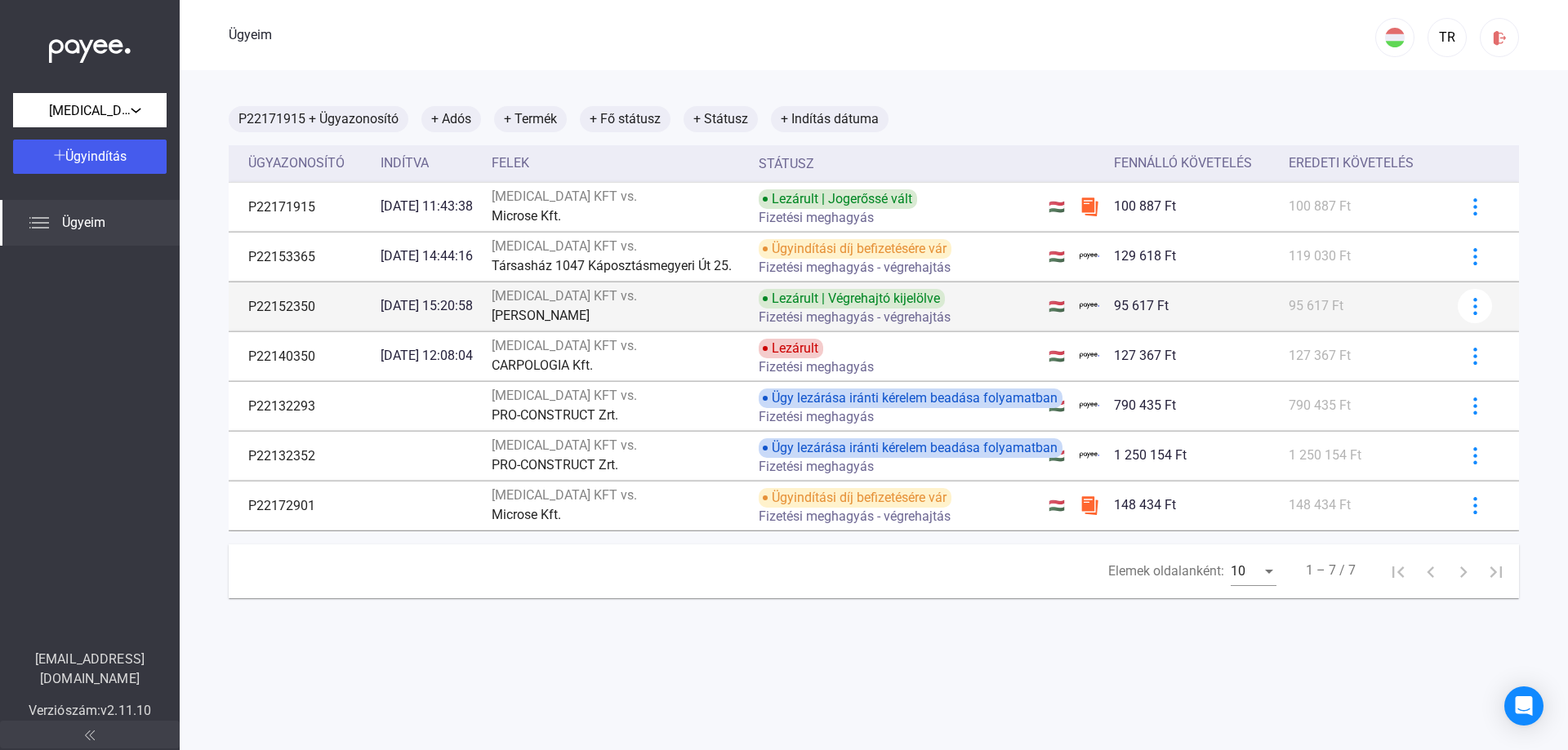
click at [644, 306] on div "[PERSON_NAME]" at bounding box center [619, 316] width 255 height 19
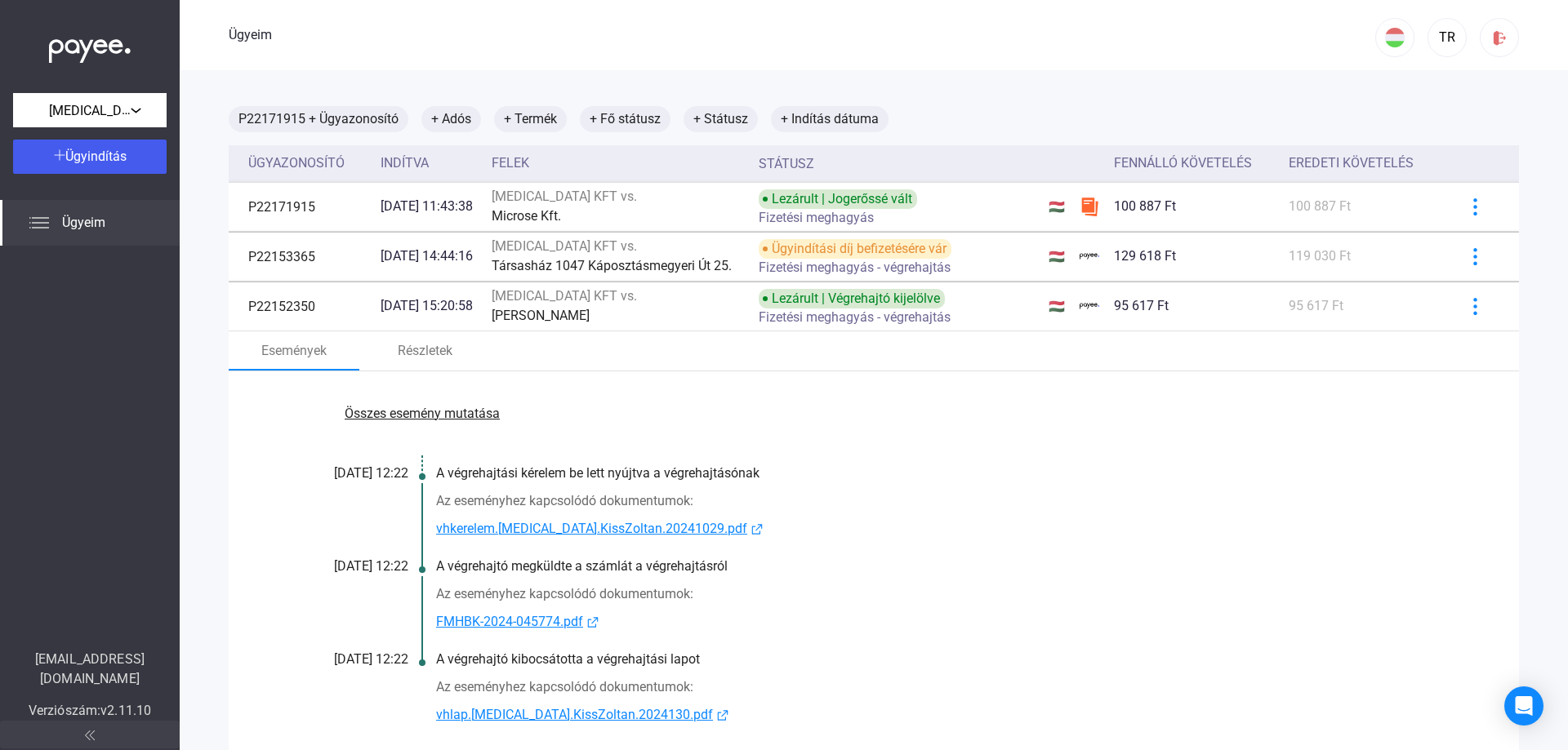
scroll to position [0, 0]
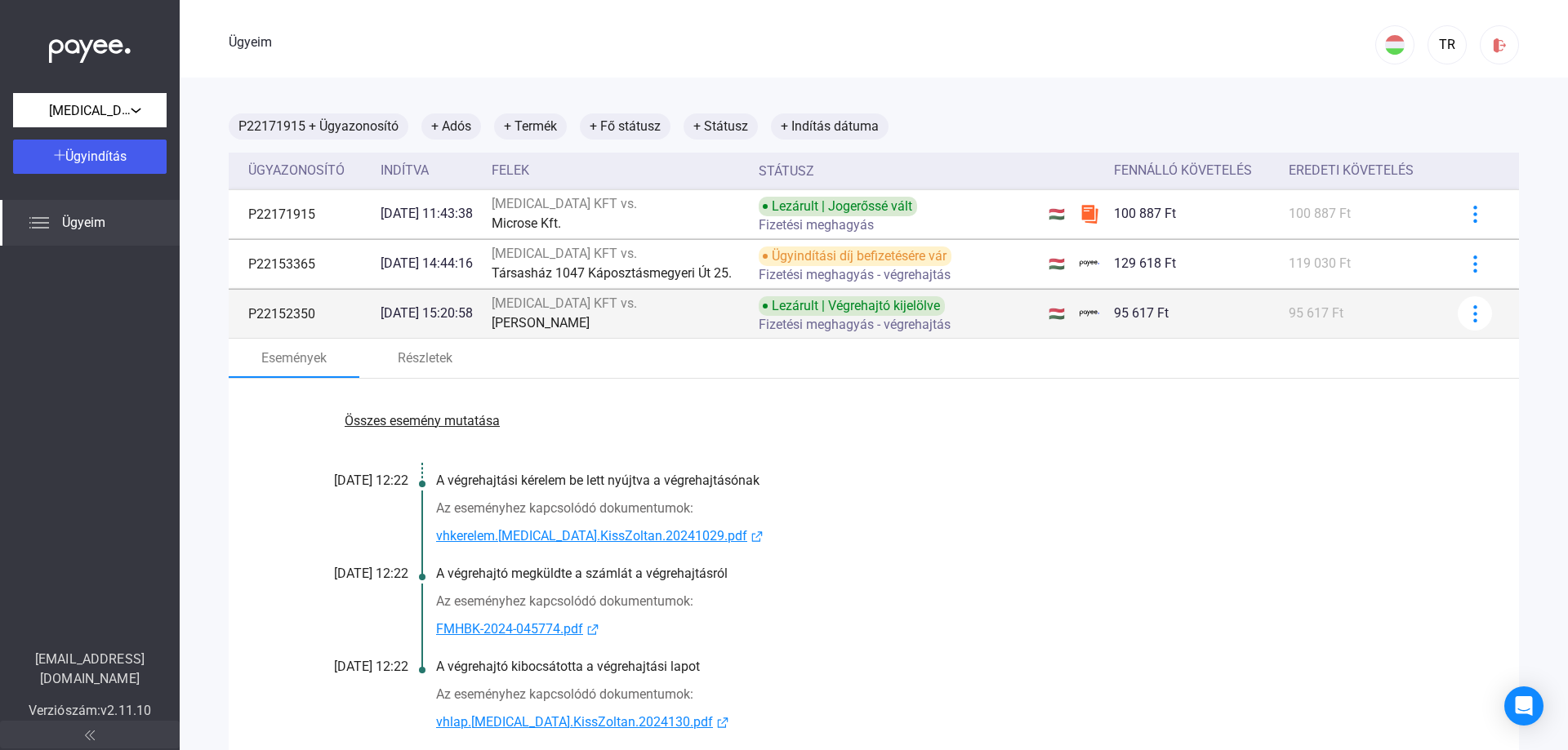
click at [629, 314] on div "[PERSON_NAME]" at bounding box center [619, 323] width 255 height 19
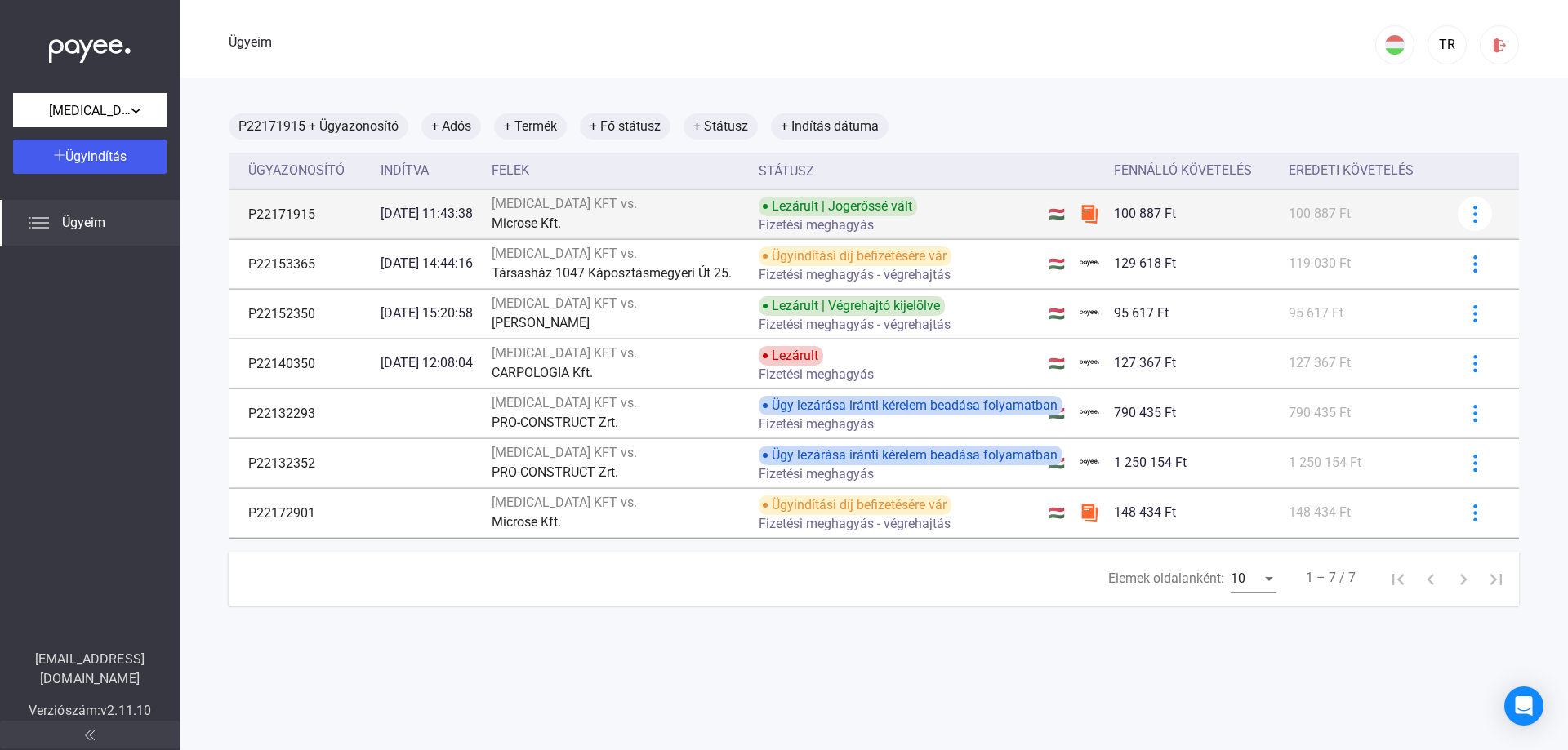
click at [677, 211] on div "[MEDICAL_DATA] KFT vs." at bounding box center [619, 204] width 255 height 19
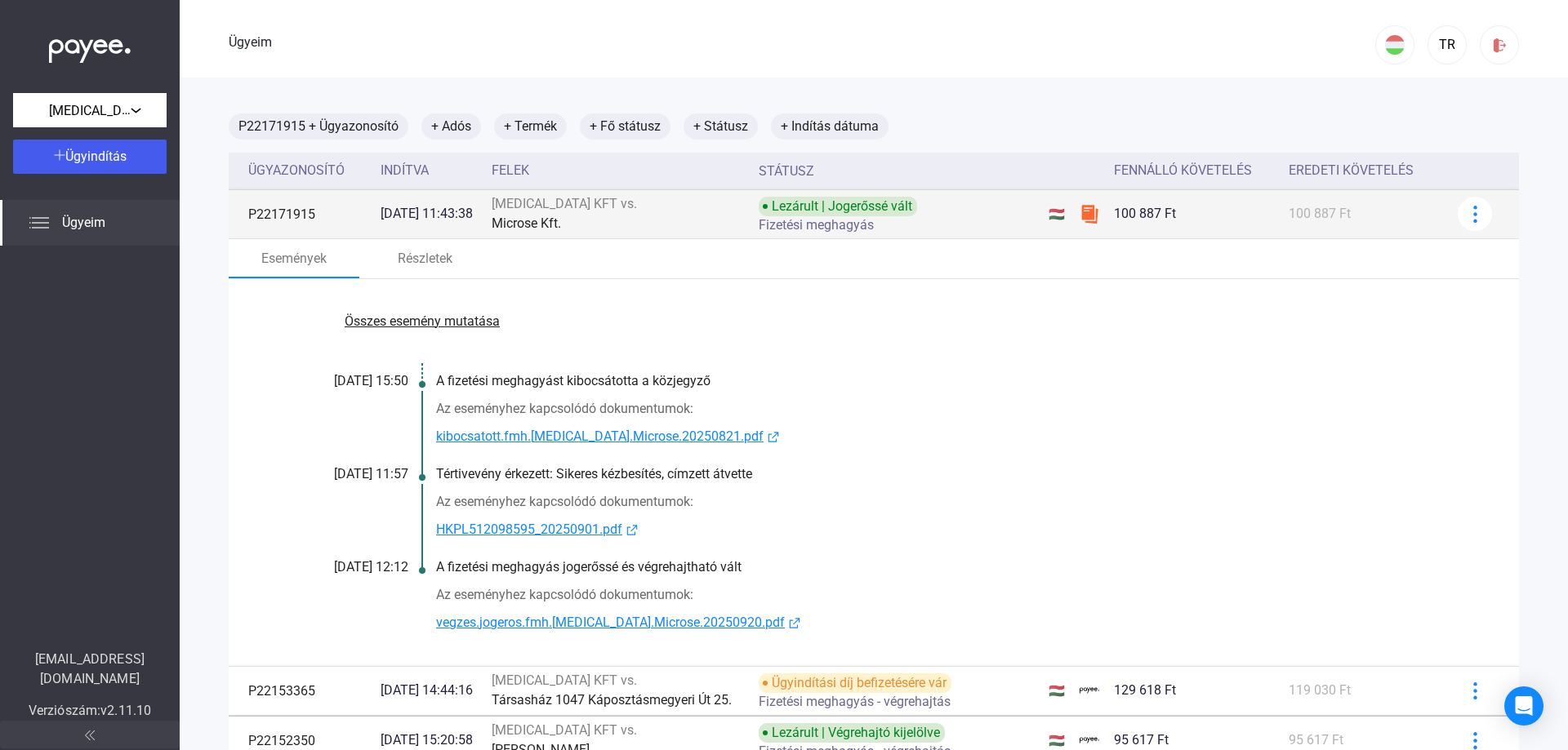
click at [701, 220] on div "Microse Kft." at bounding box center [619, 224] width 255 height 19
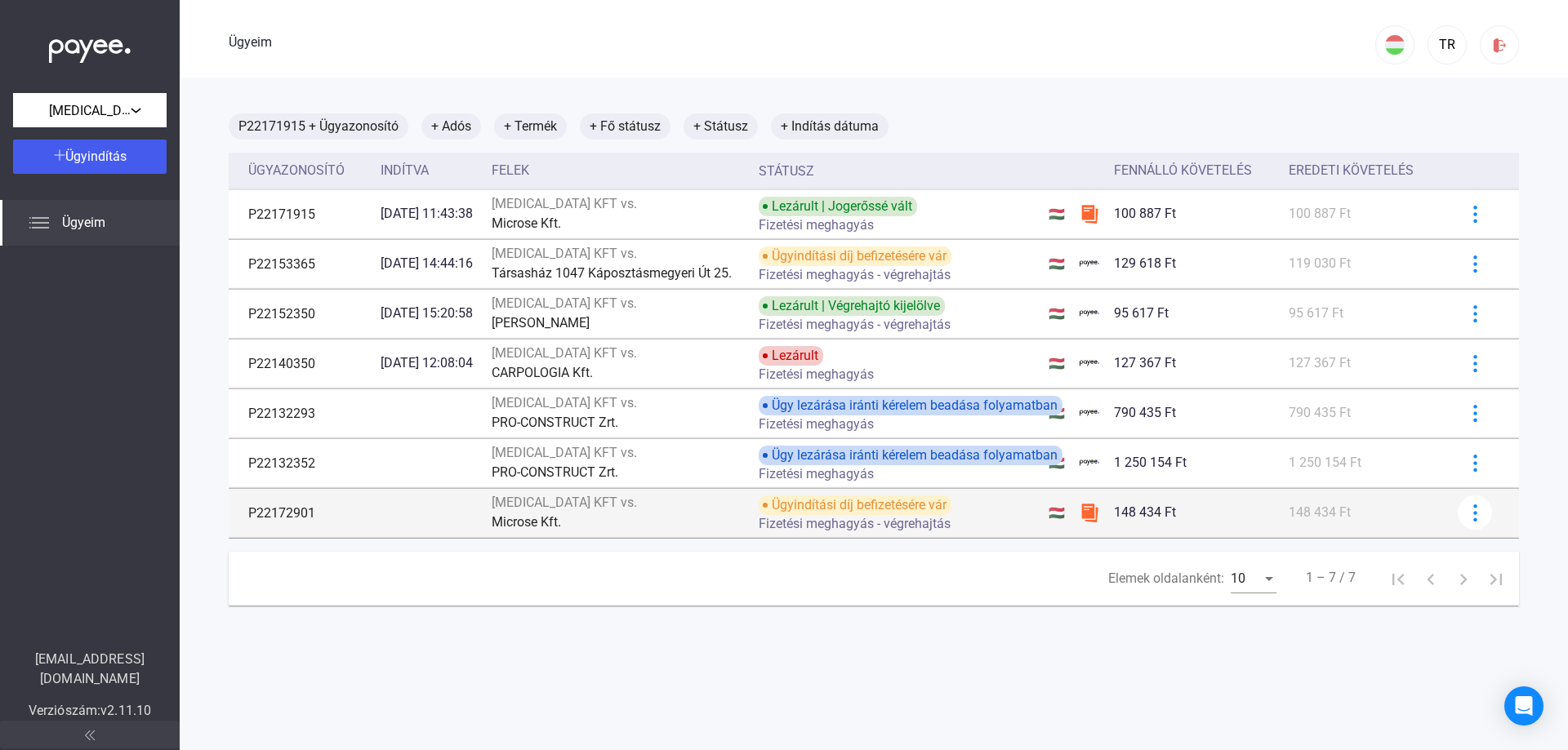
click at [726, 507] on div "[MEDICAL_DATA] KFT vs." at bounding box center [619, 503] width 255 height 19
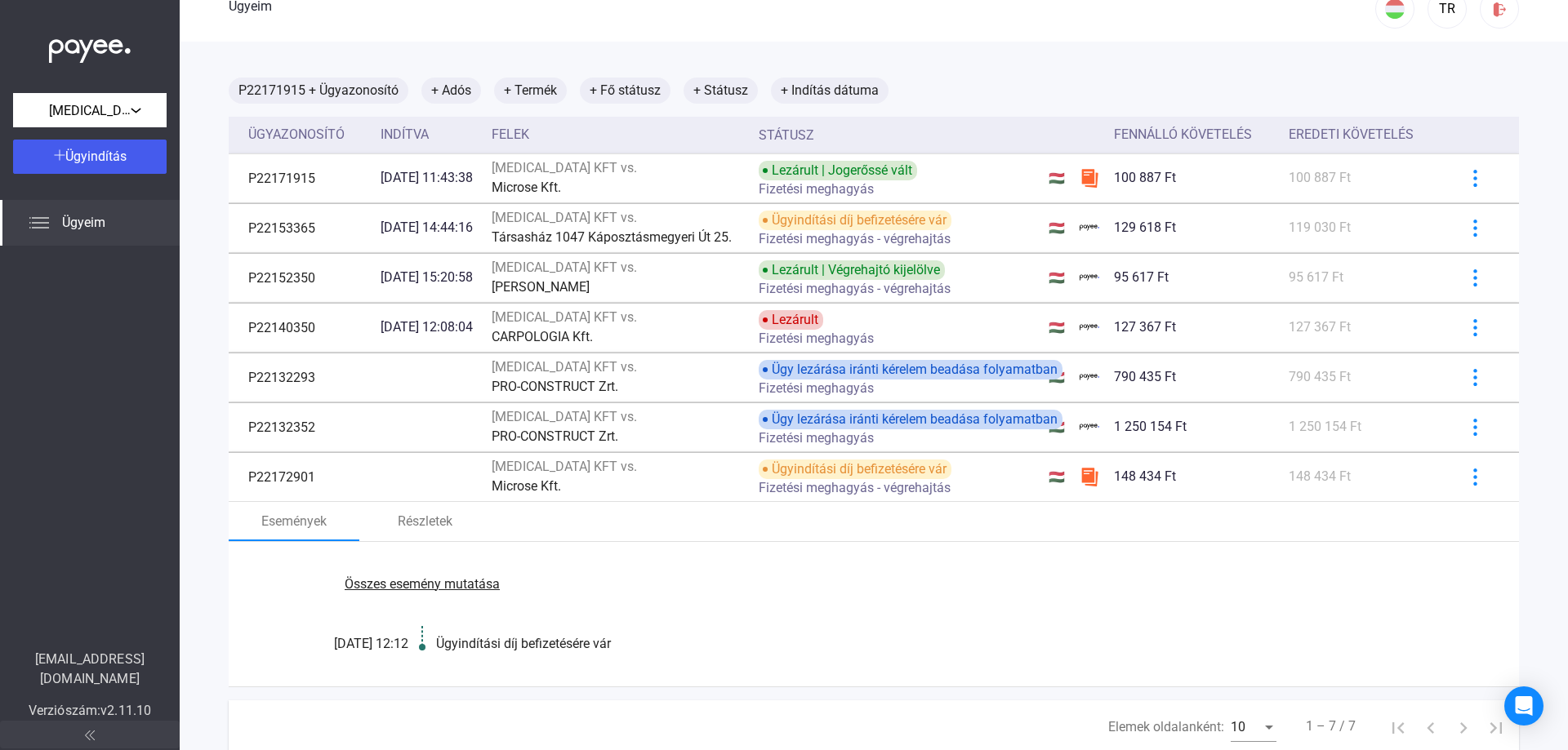
scroll to position [7, 0]
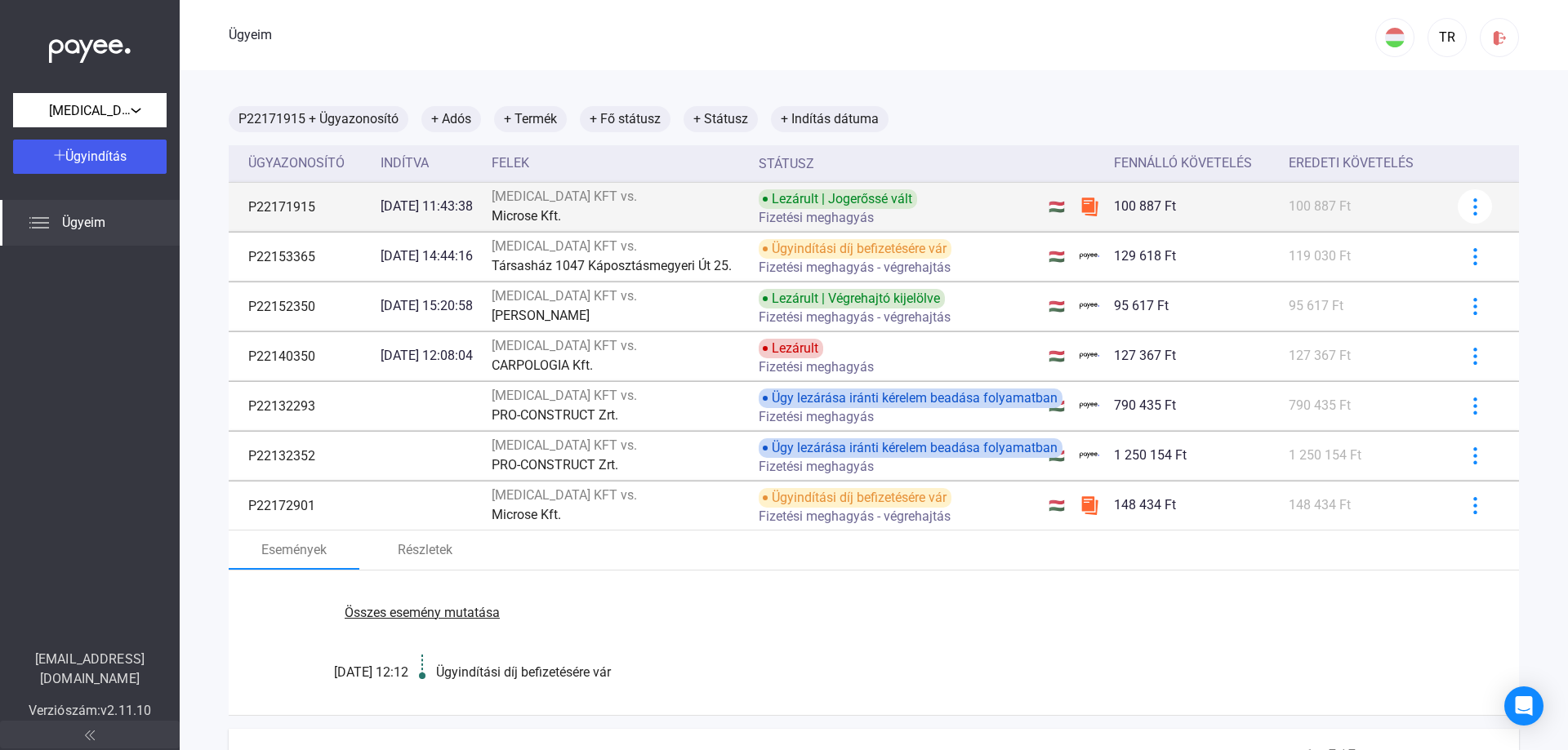
click at [702, 207] on div "Microse Kft." at bounding box center [619, 216] width 255 height 19
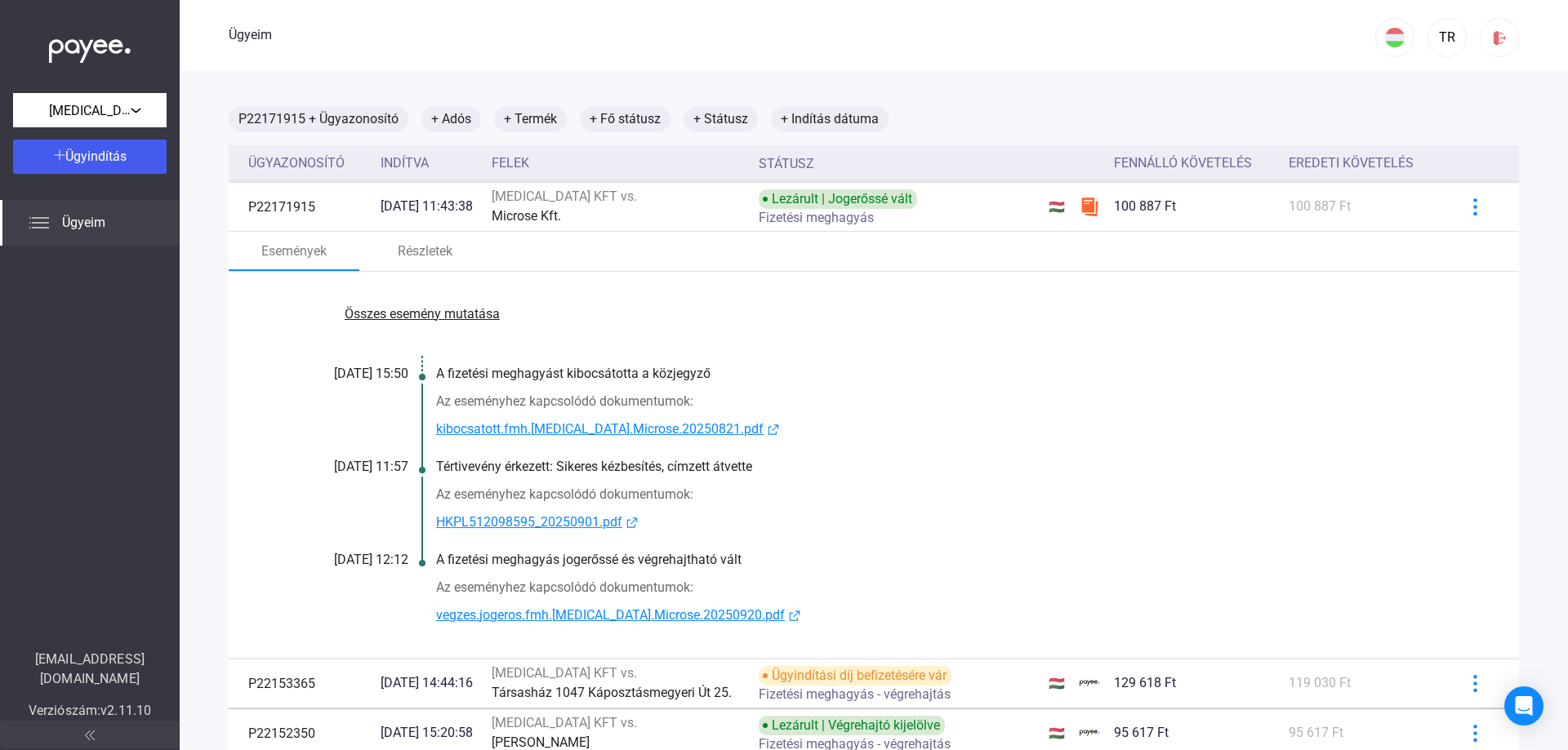
click at [446, 312] on font "Összes esemény mutatása" at bounding box center [422, 314] width 155 height 16
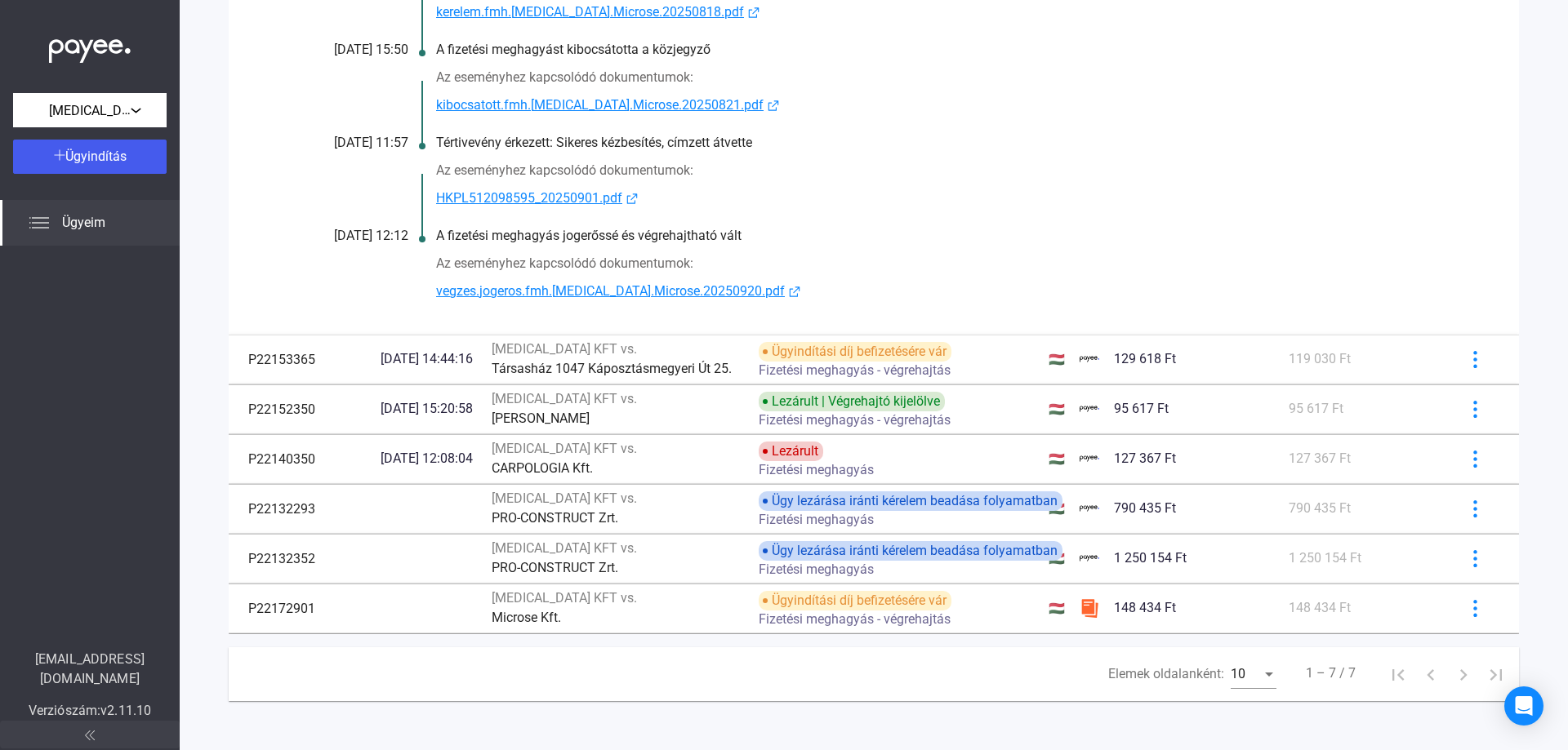
scroll to position [687, 0]
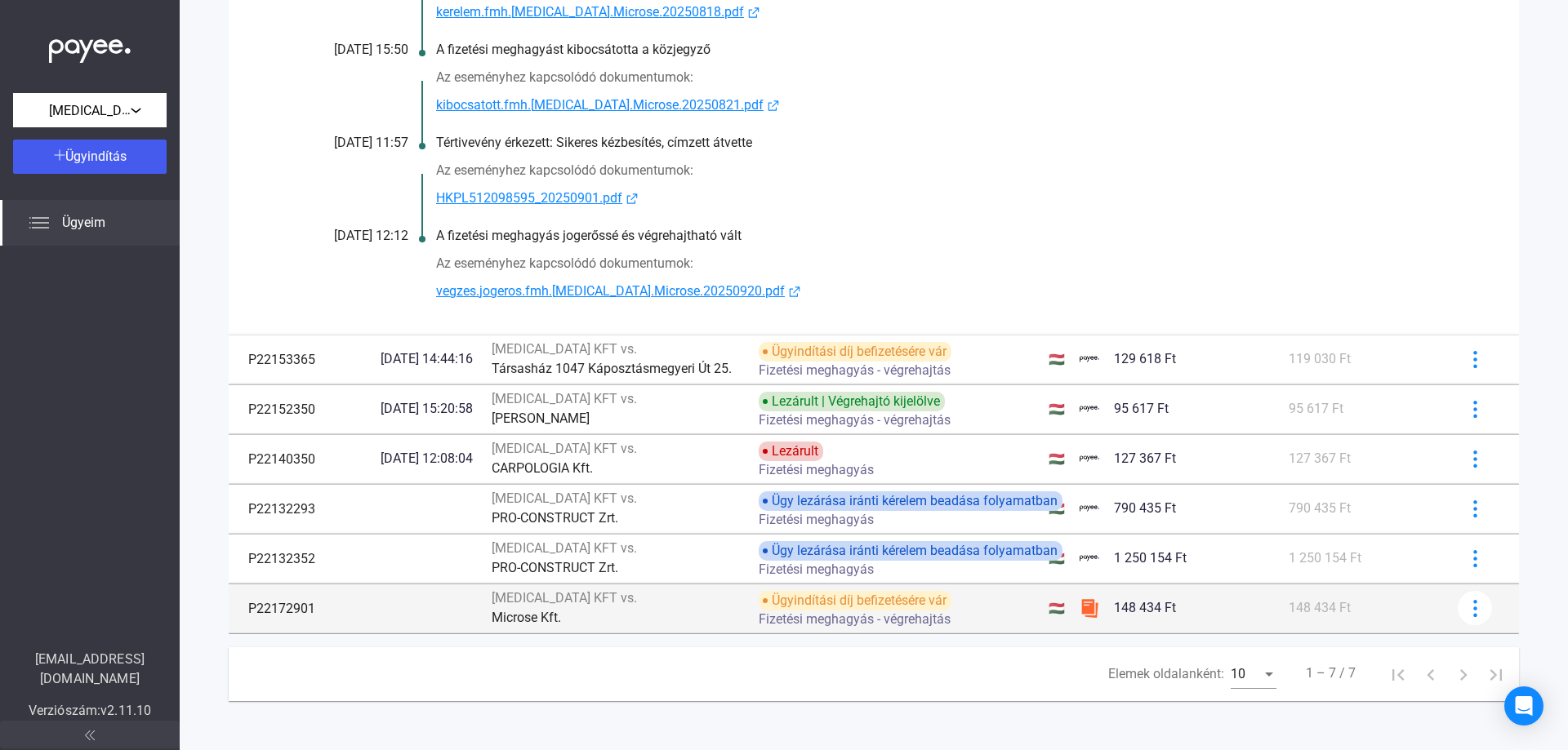
click at [722, 603] on div "[MEDICAL_DATA] KFT vs." at bounding box center [619, 598] width 255 height 19
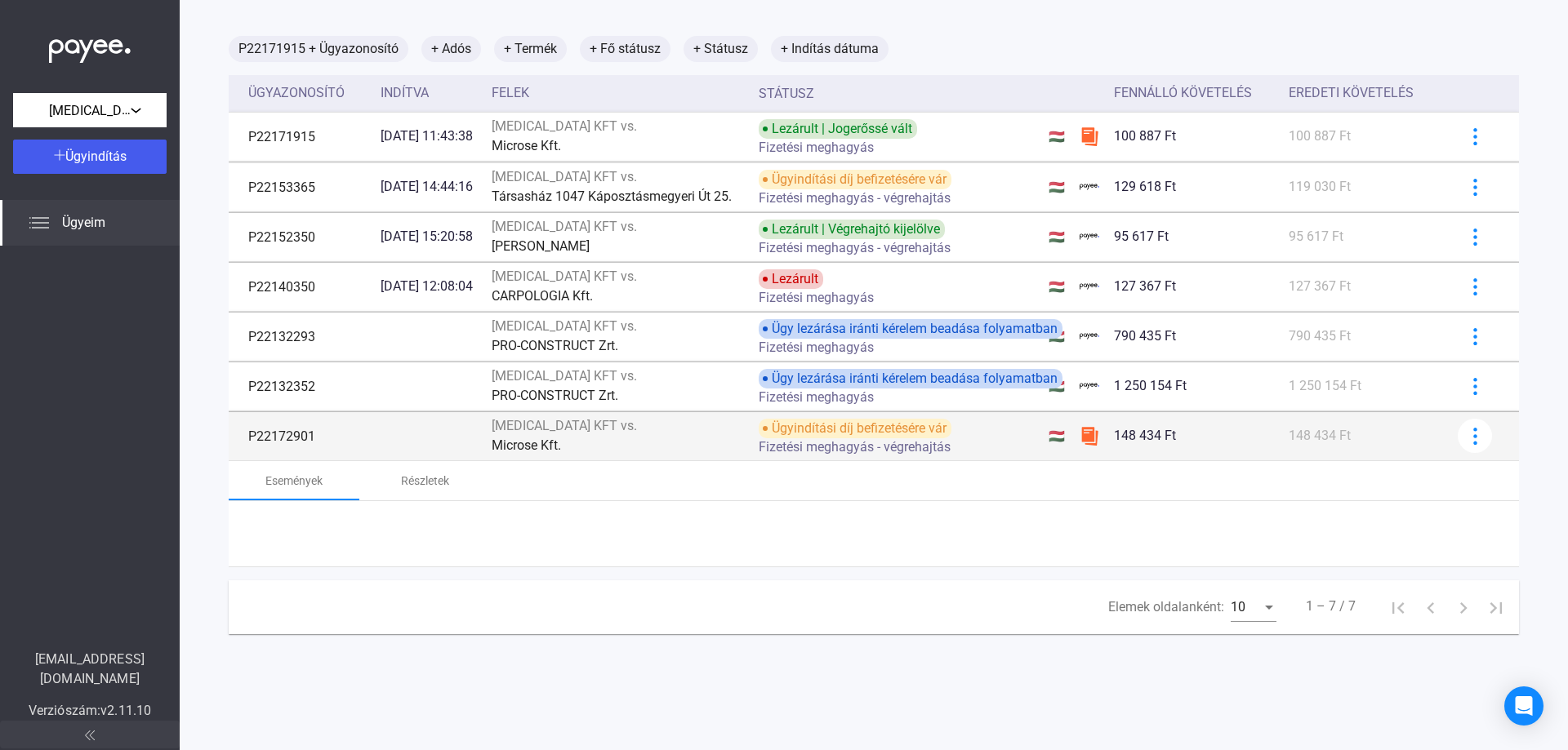
scroll to position [89, 0]
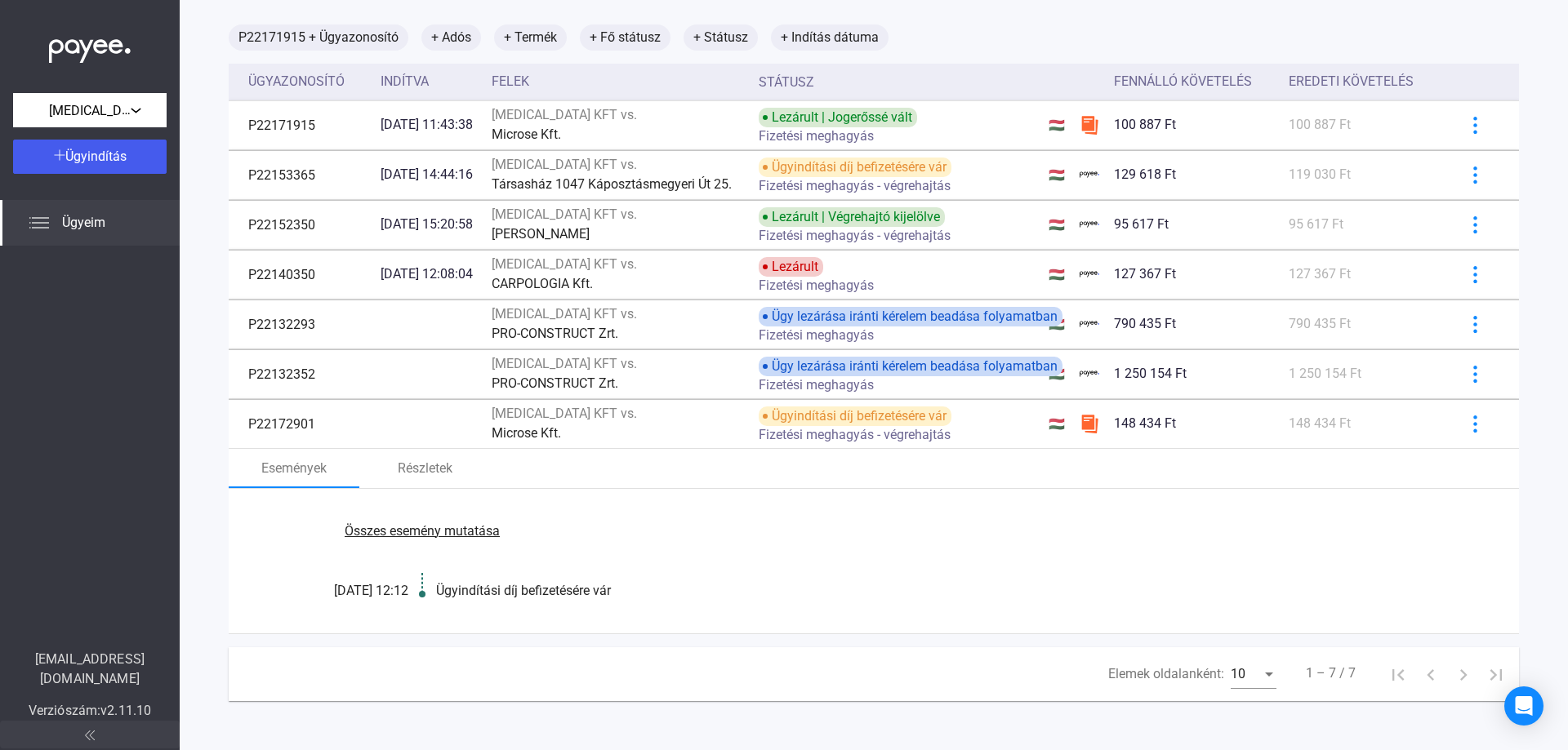
click at [450, 533] on font "Összes esemény mutatása" at bounding box center [422, 531] width 155 height 16
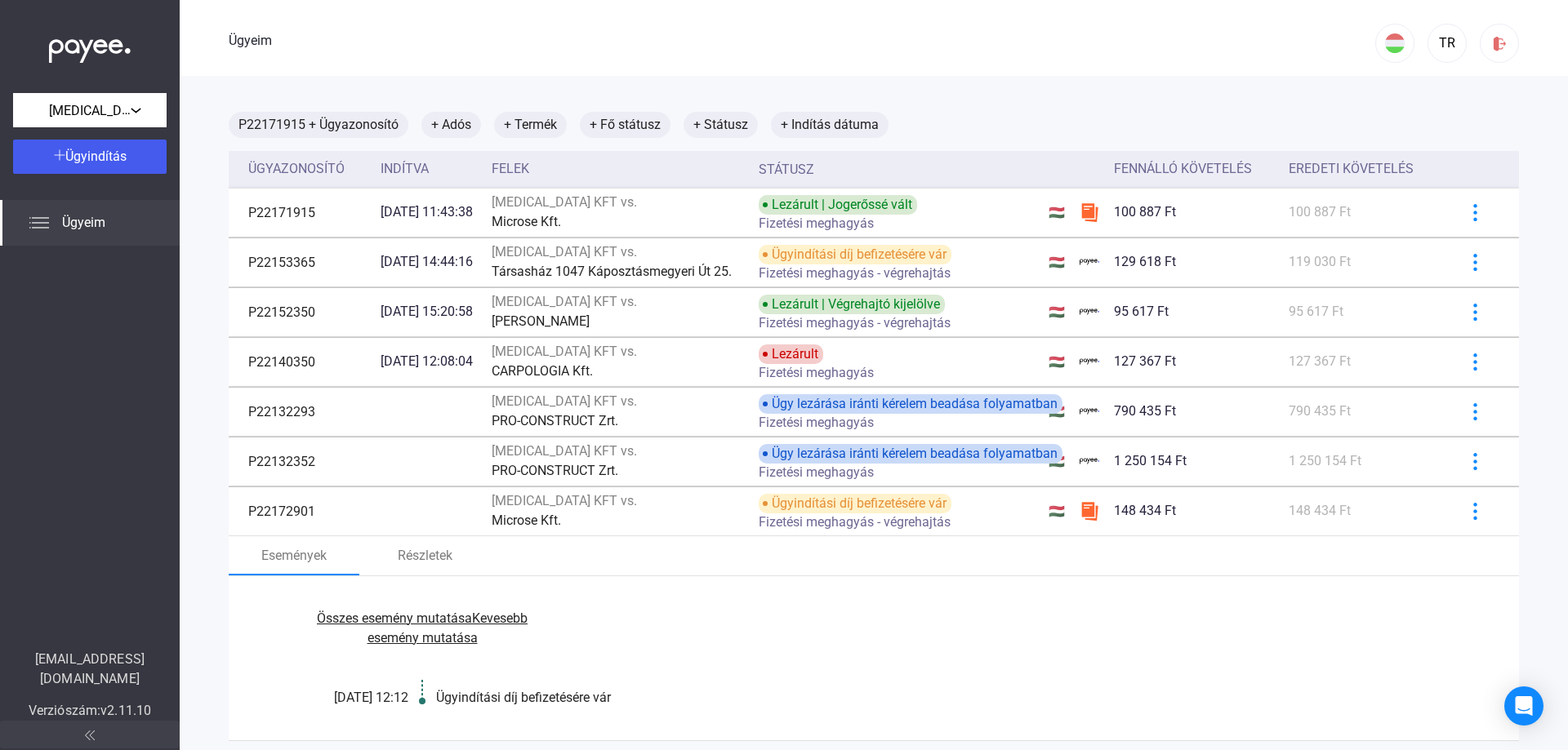
scroll to position [0, 0]
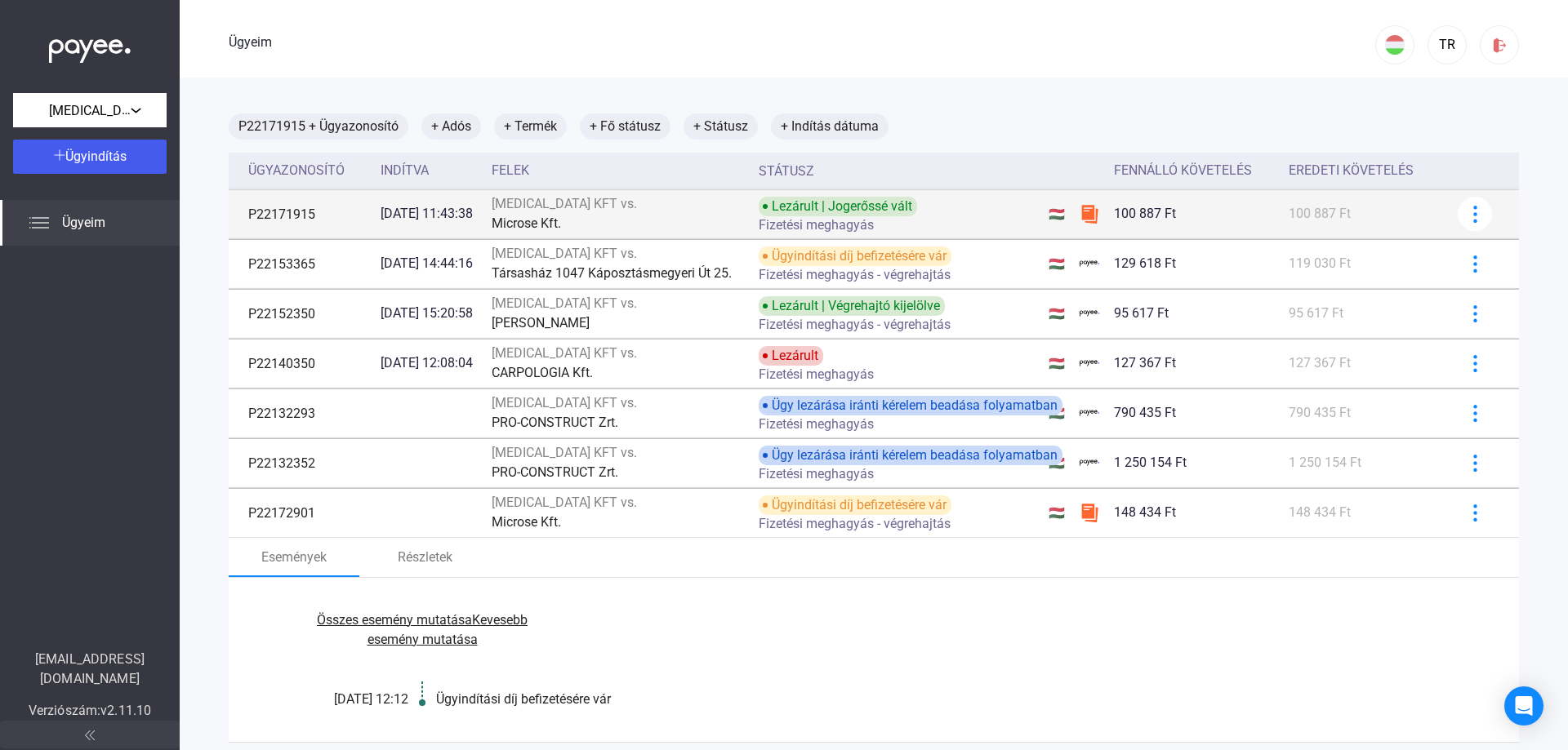
click at [668, 222] on div "Microse Kft." at bounding box center [619, 224] width 255 height 19
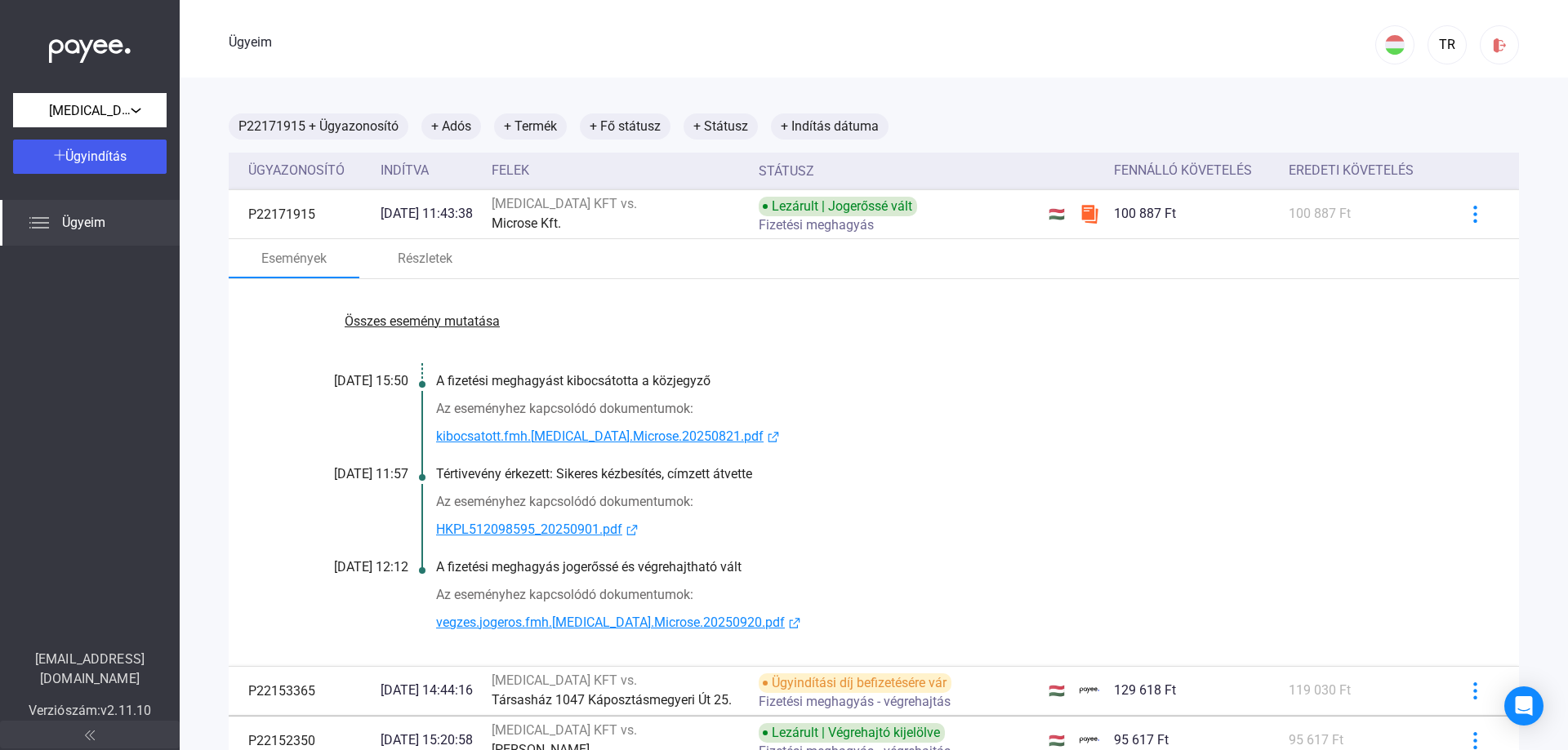
click at [416, 323] on font "Összes esemény mutatása" at bounding box center [422, 322] width 155 height 16
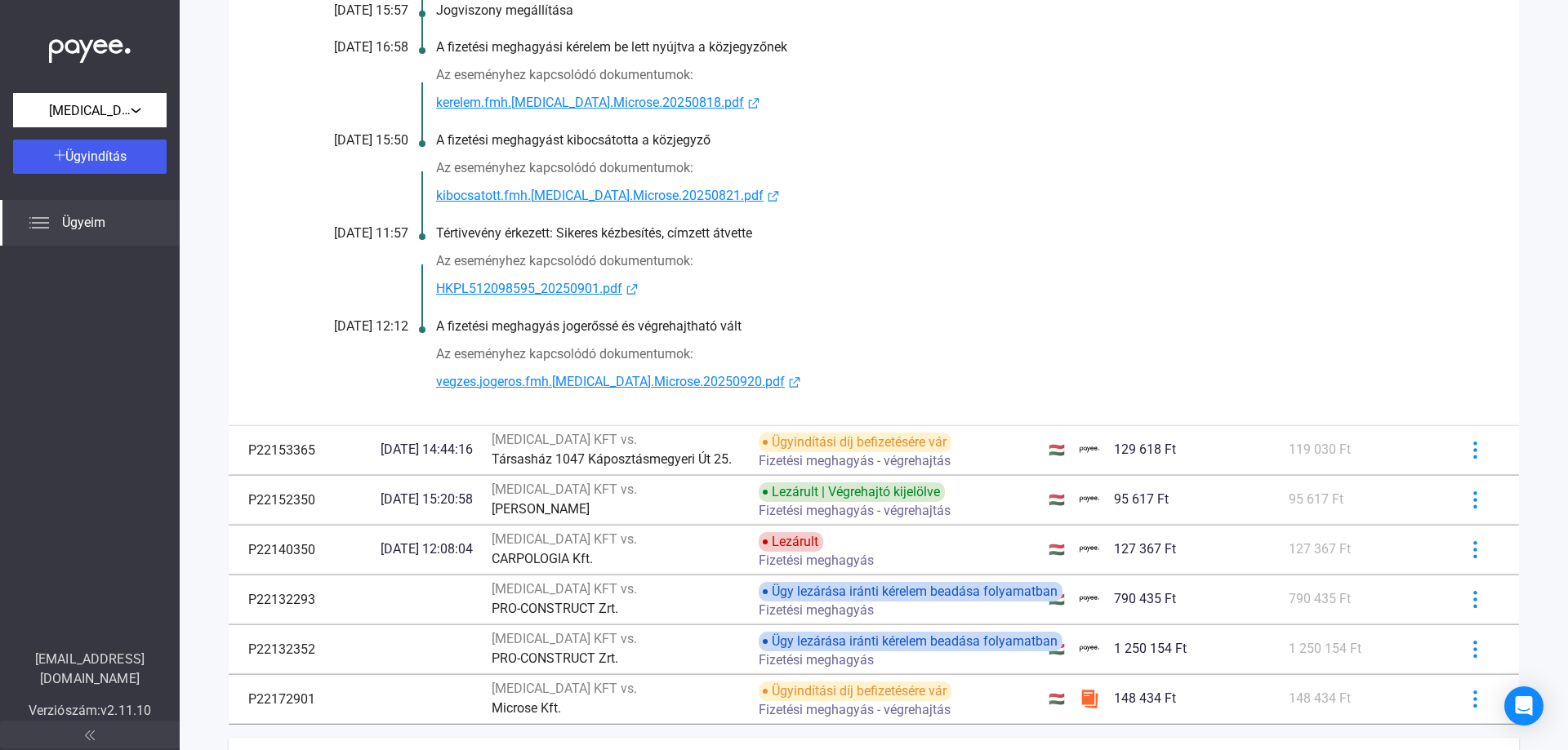
scroll to position [687, 0]
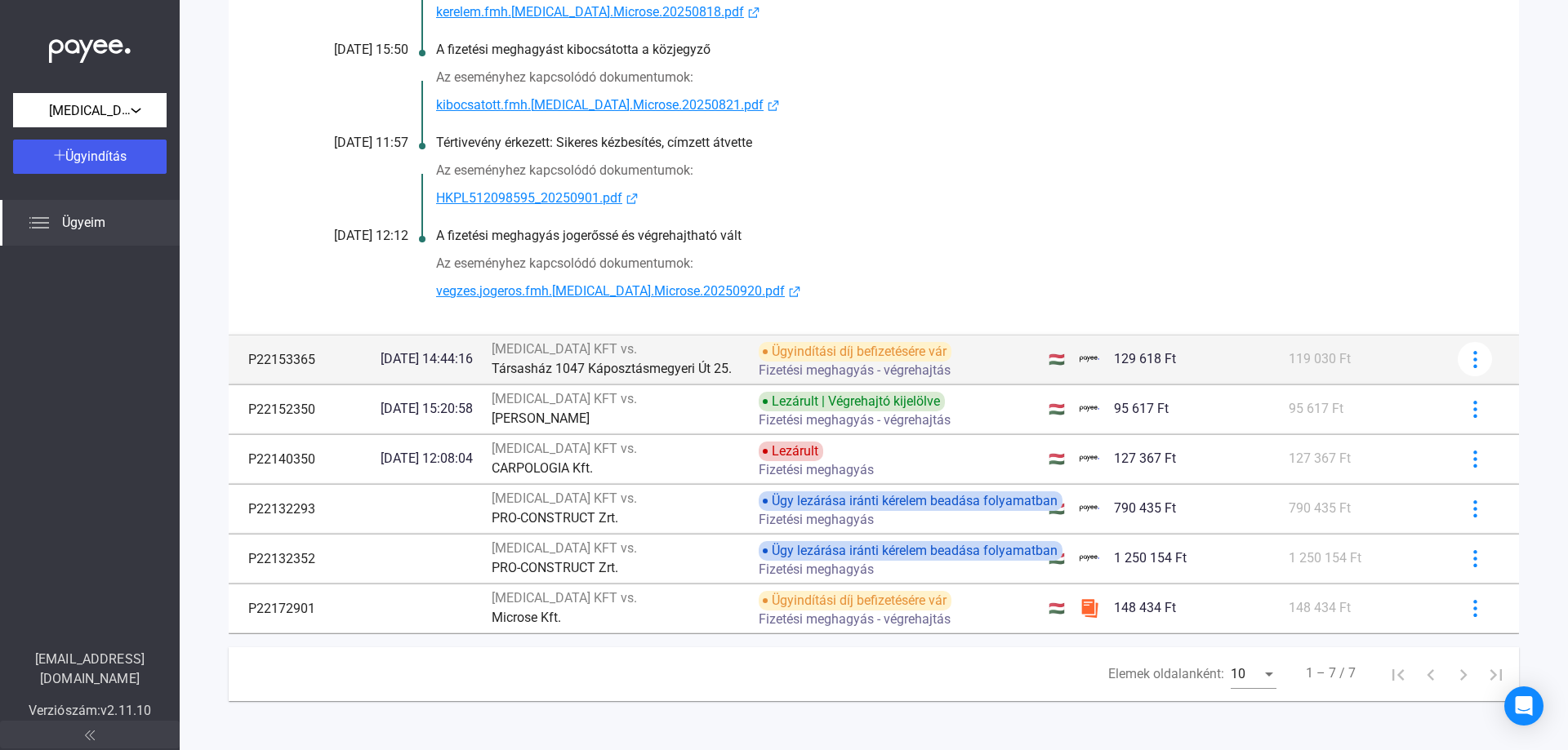
click at [595, 361] on font "Társasház 1047 Káposztásmegyeri Út 25." at bounding box center [612, 369] width 240 height 16
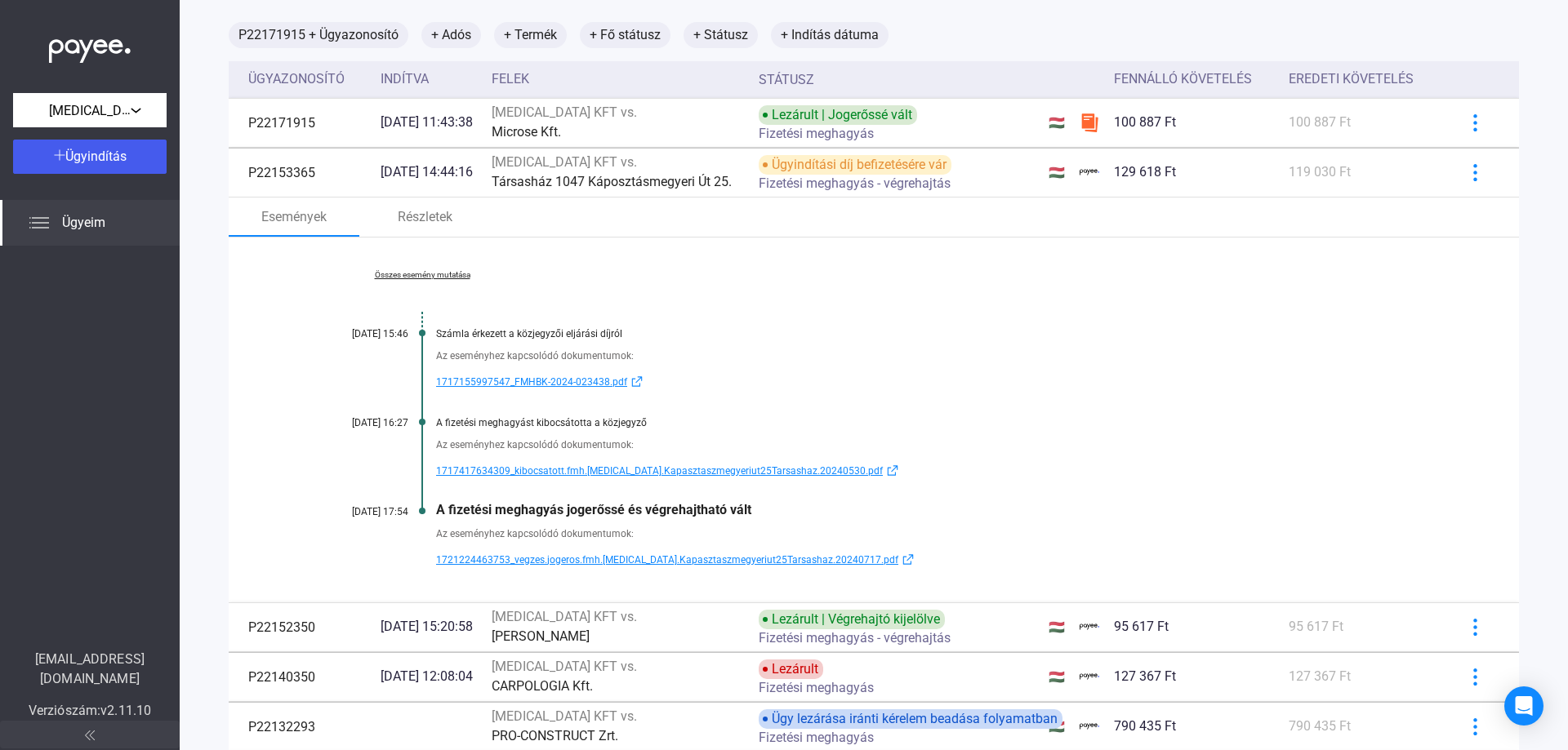
scroll to position [205, 0]
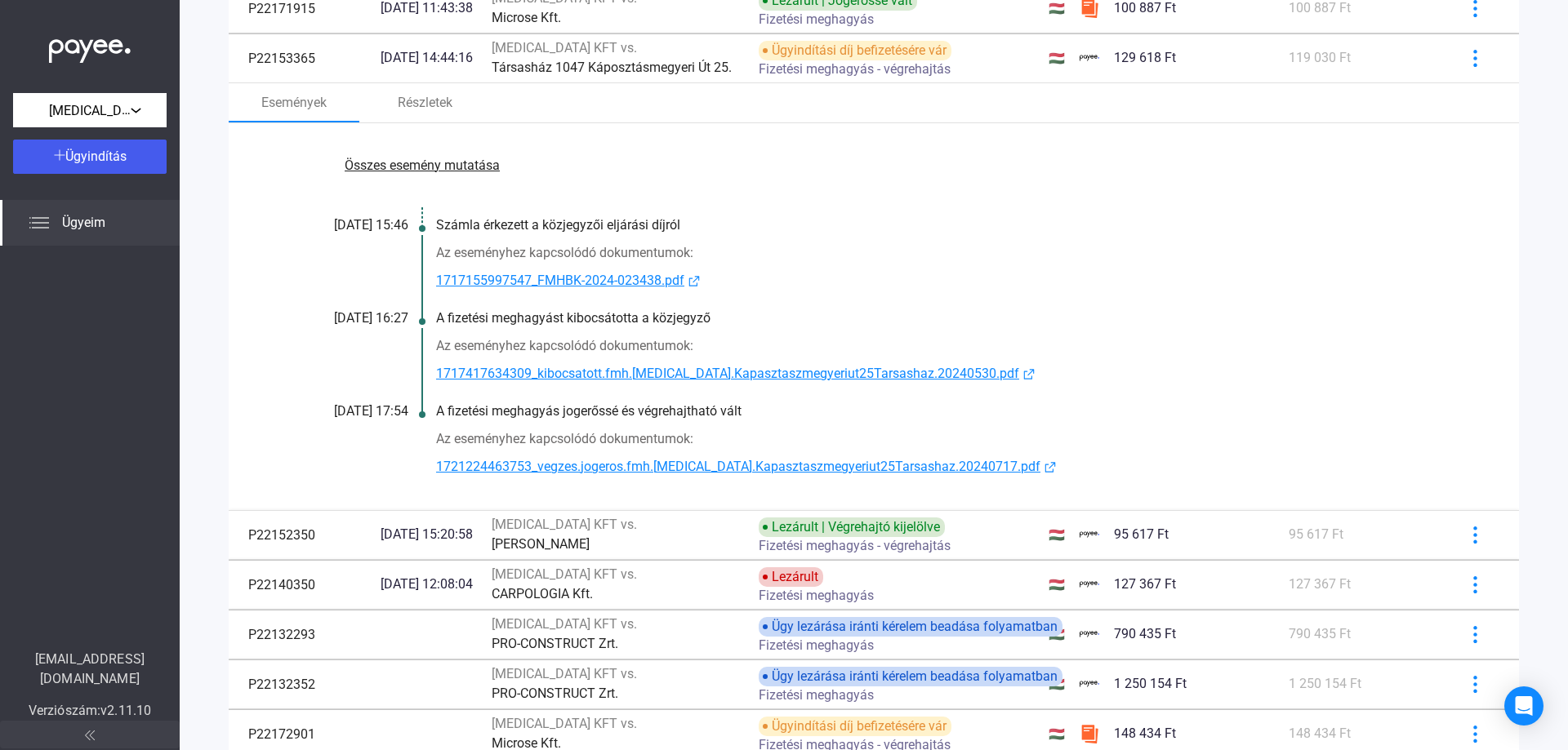
click at [441, 167] on font "Összes esemény mutatása" at bounding box center [422, 166] width 155 height 16
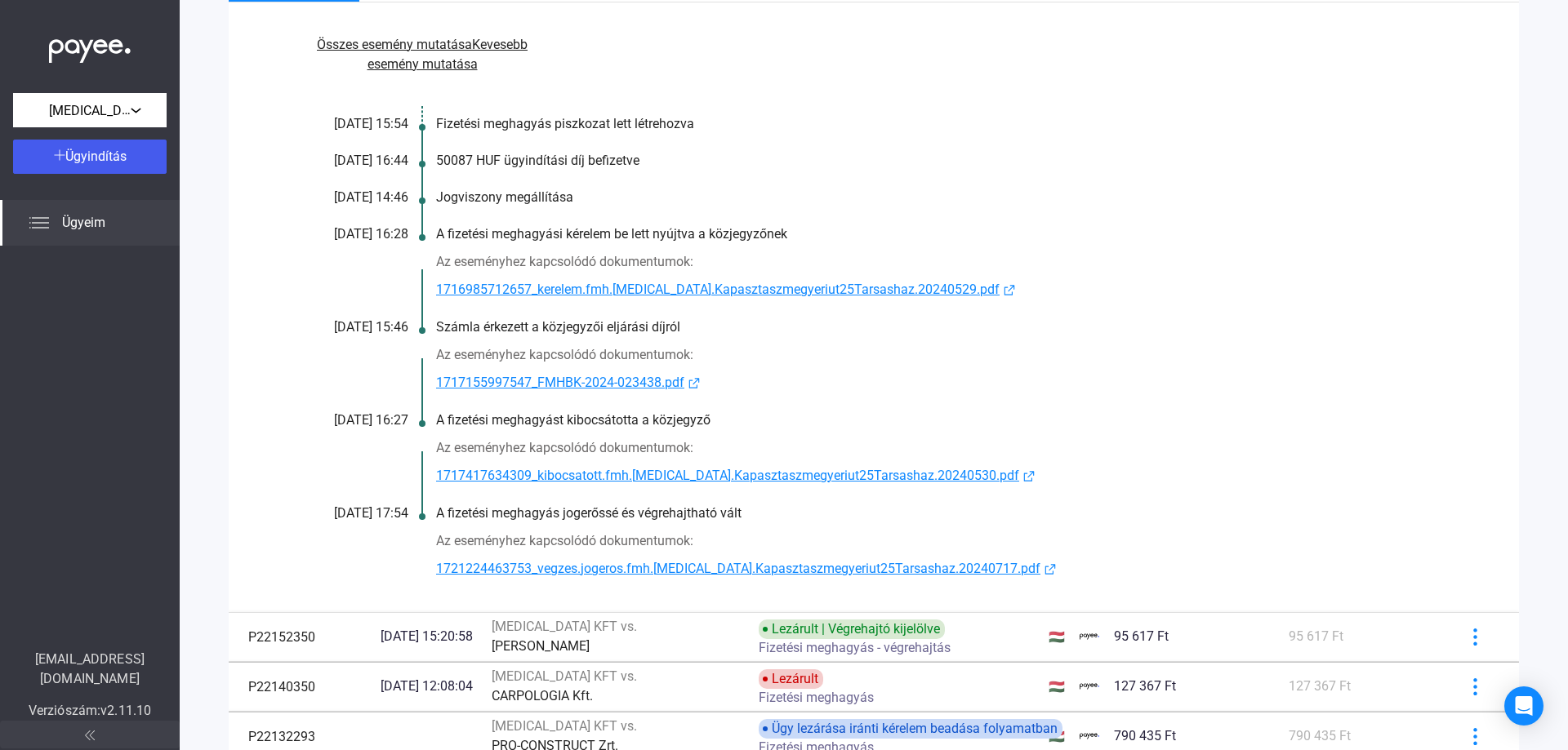
scroll to position [0, 0]
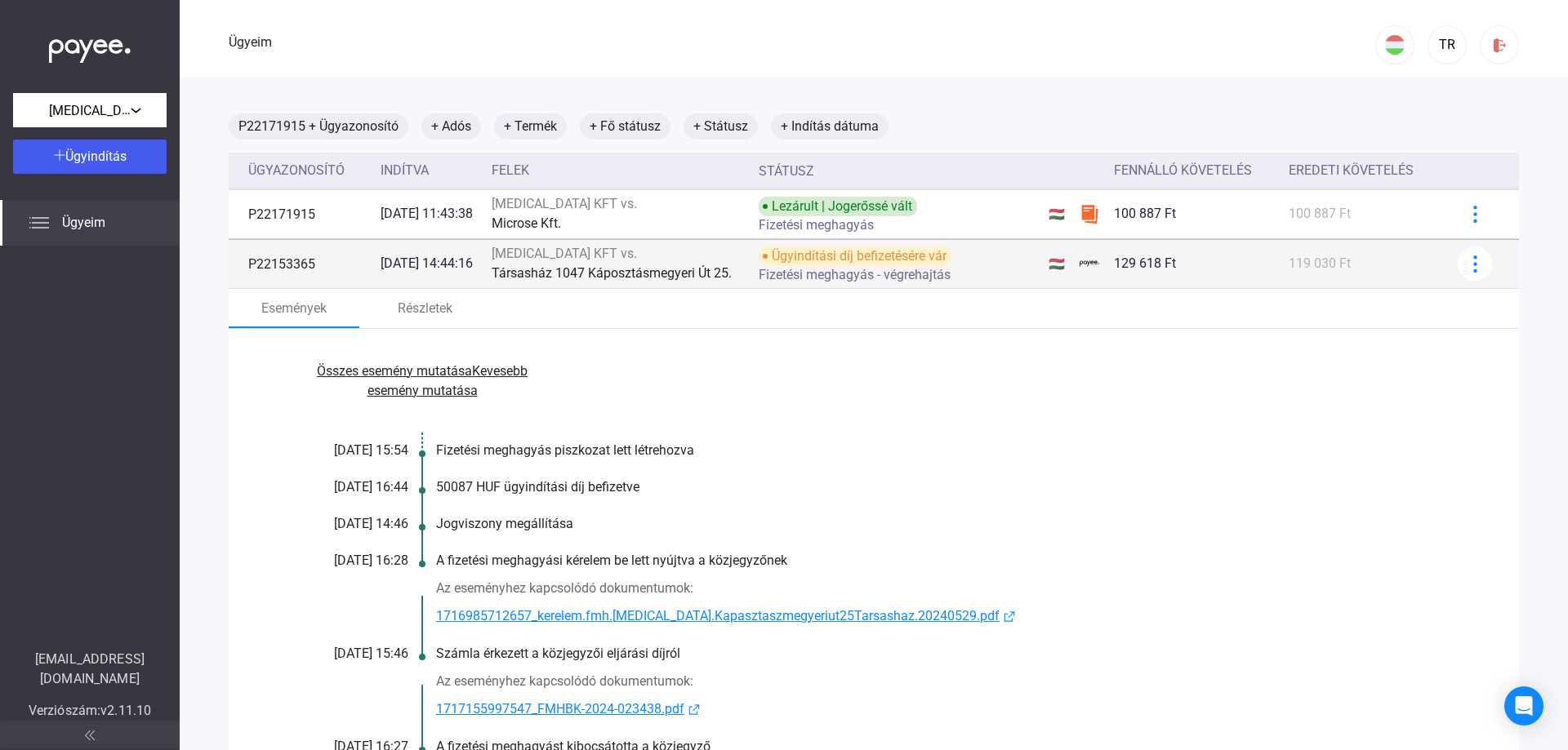
click at [603, 259] on div "[MEDICAL_DATA] KFT vs." at bounding box center [619, 254] width 255 height 19
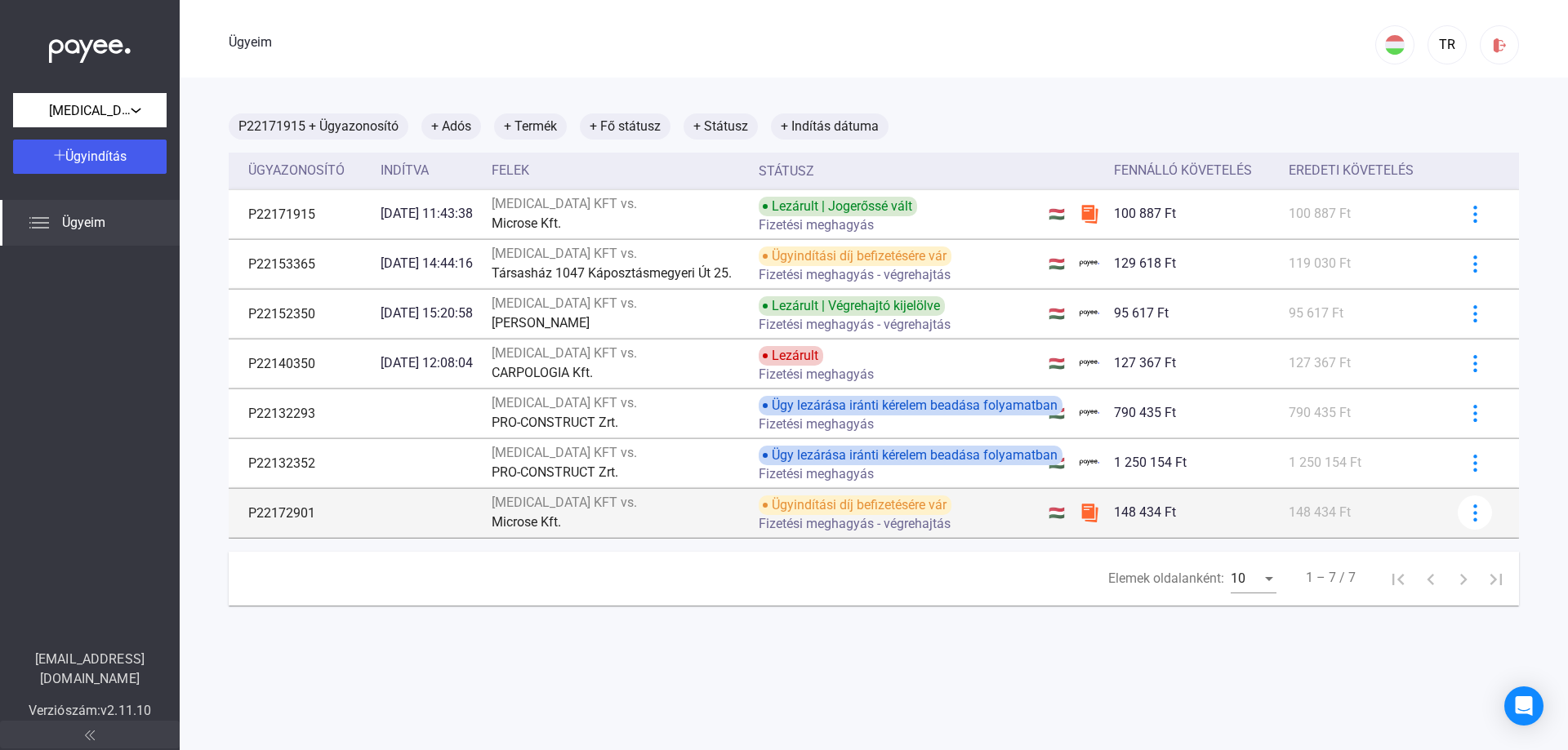
click at [561, 515] on font "Microse Kft." at bounding box center [526, 523] width 70 height 16
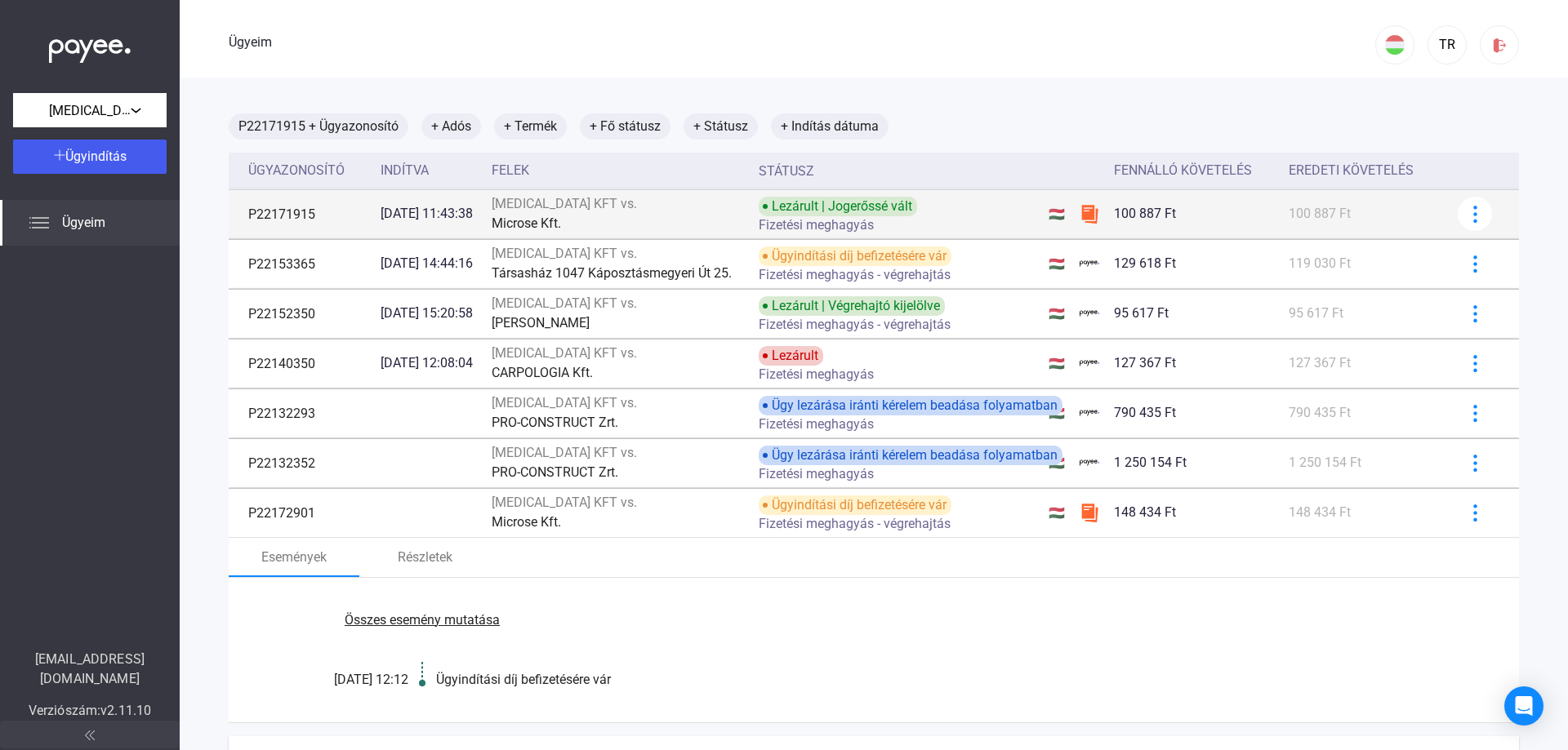
click at [710, 217] on div "Microse Kft." at bounding box center [619, 224] width 255 height 19
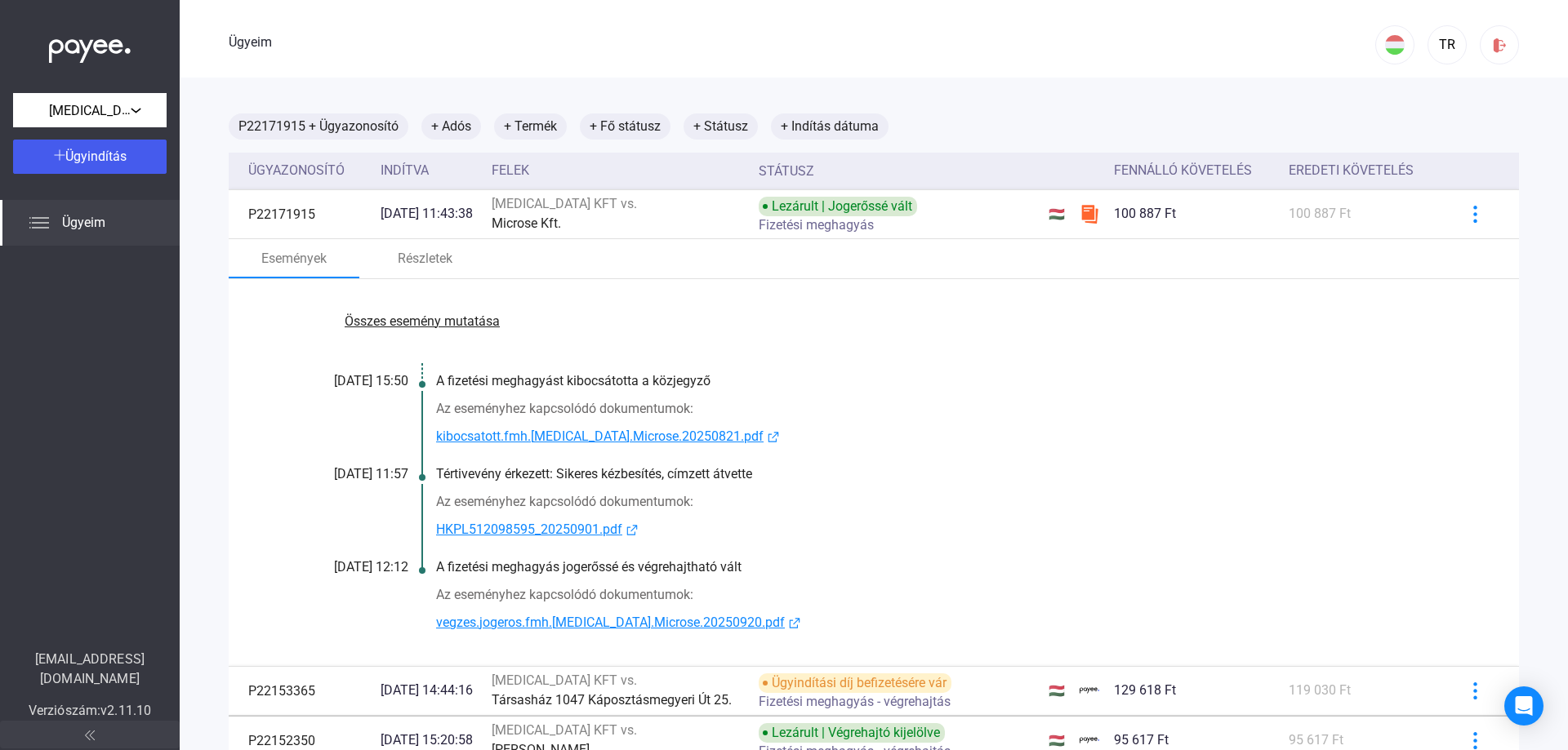
click at [439, 323] on font "Összes esemény mutatása" at bounding box center [422, 322] width 155 height 16
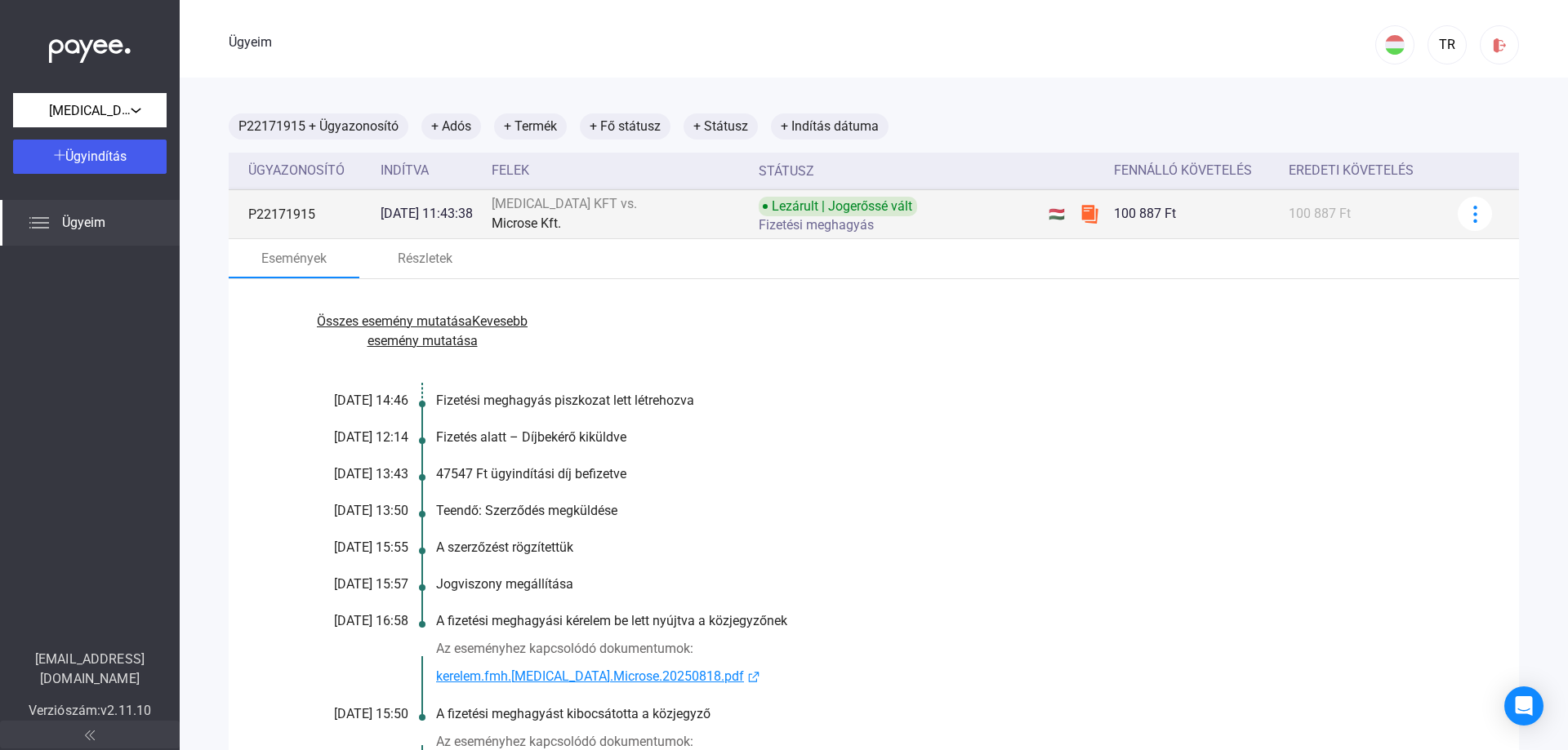
click at [659, 211] on div "[MEDICAL_DATA] KFT vs." at bounding box center [619, 204] width 255 height 19
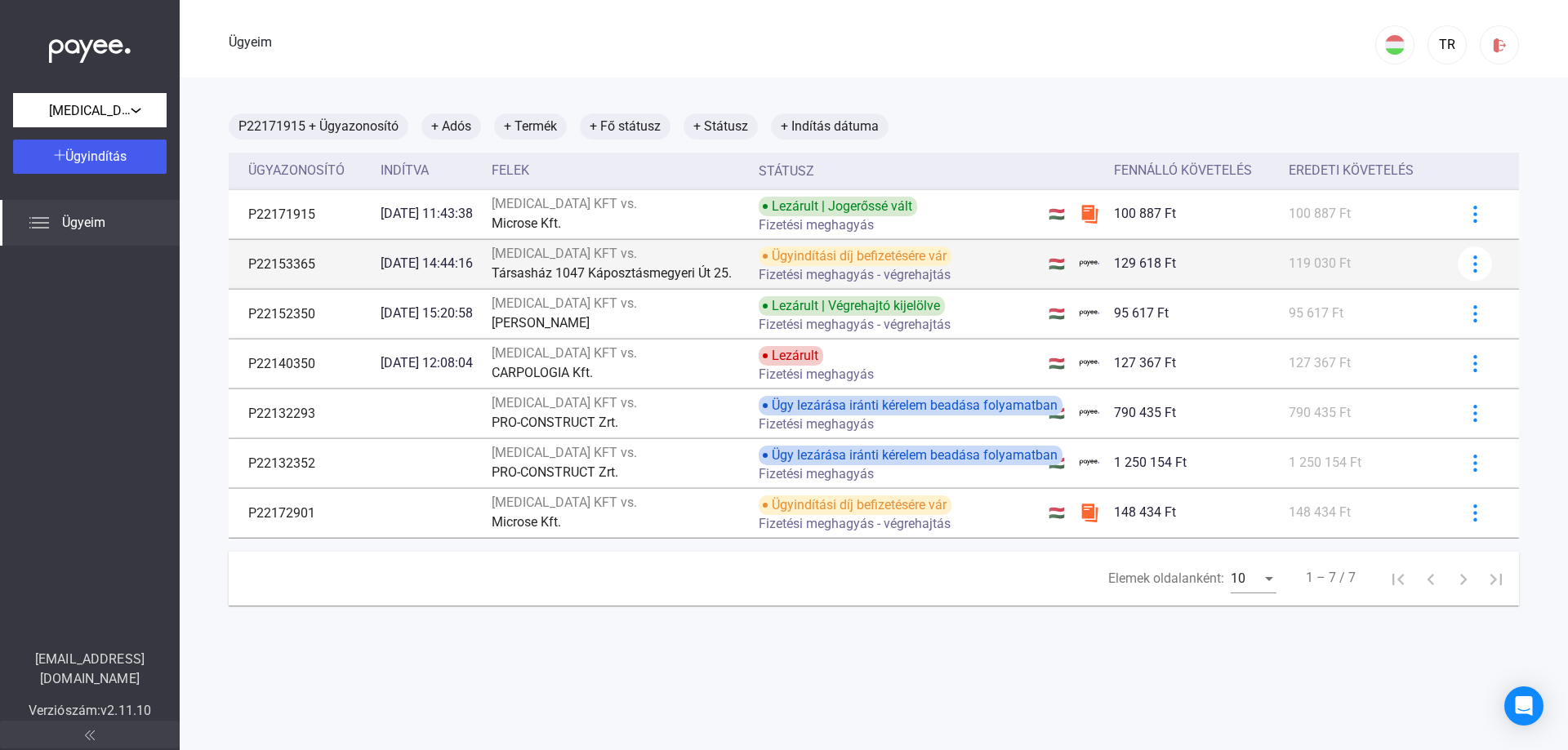
click at [635, 265] on font "Társasház 1047 Káposztásmegyeri Út 25." at bounding box center [612, 273] width 240 height 16
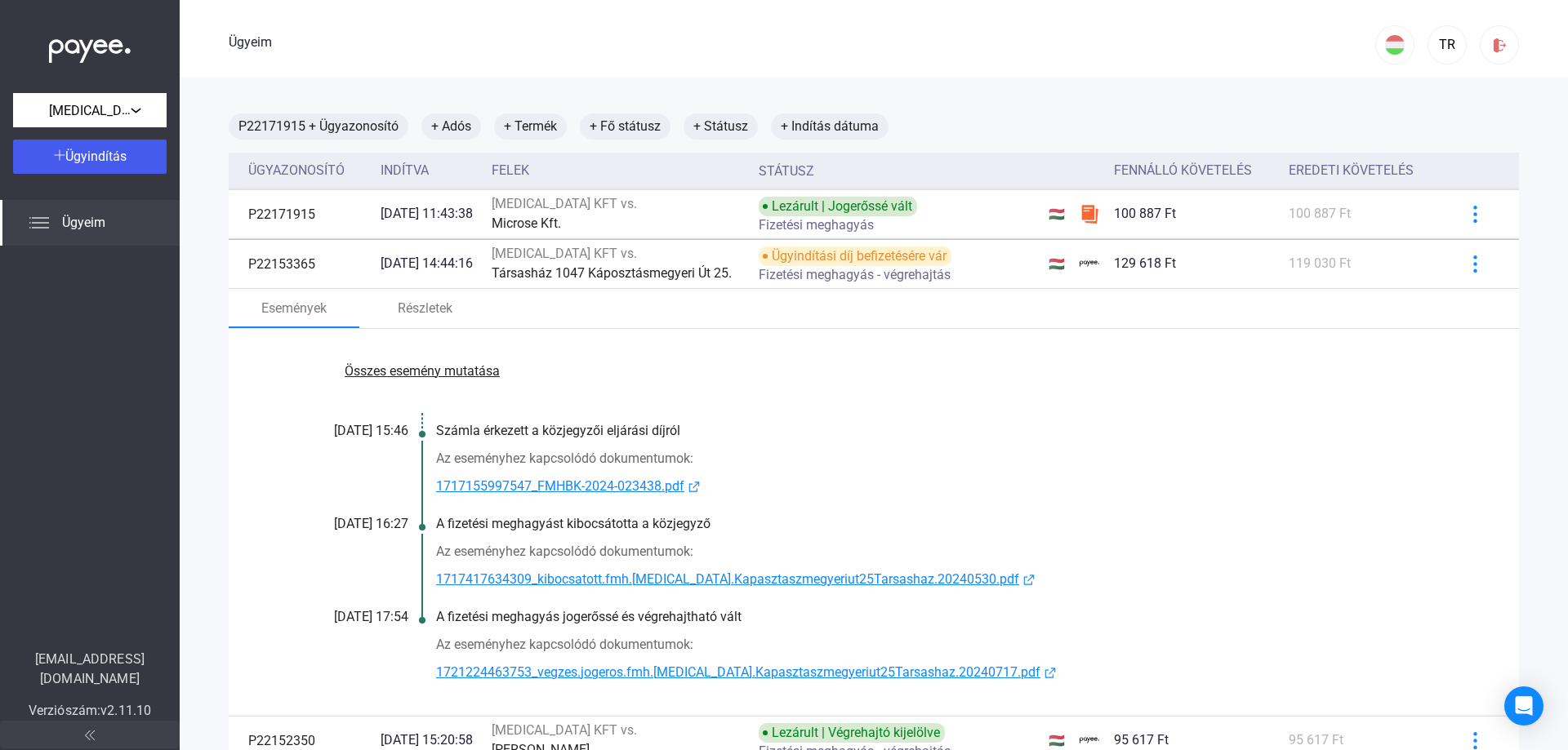
click at [410, 372] on font "Összes esemény mutatása" at bounding box center [422, 371] width 155 height 16
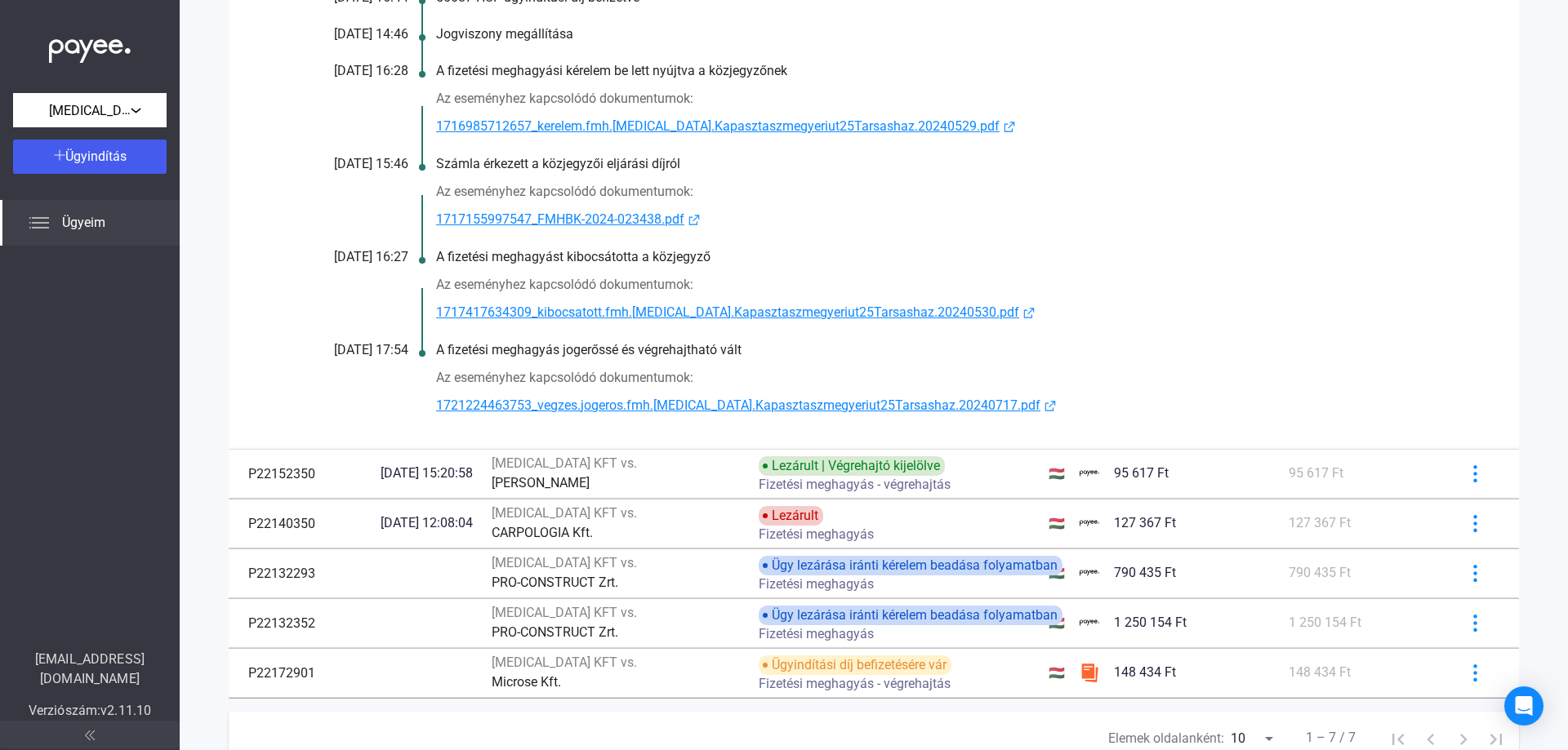
scroll to position [163, 0]
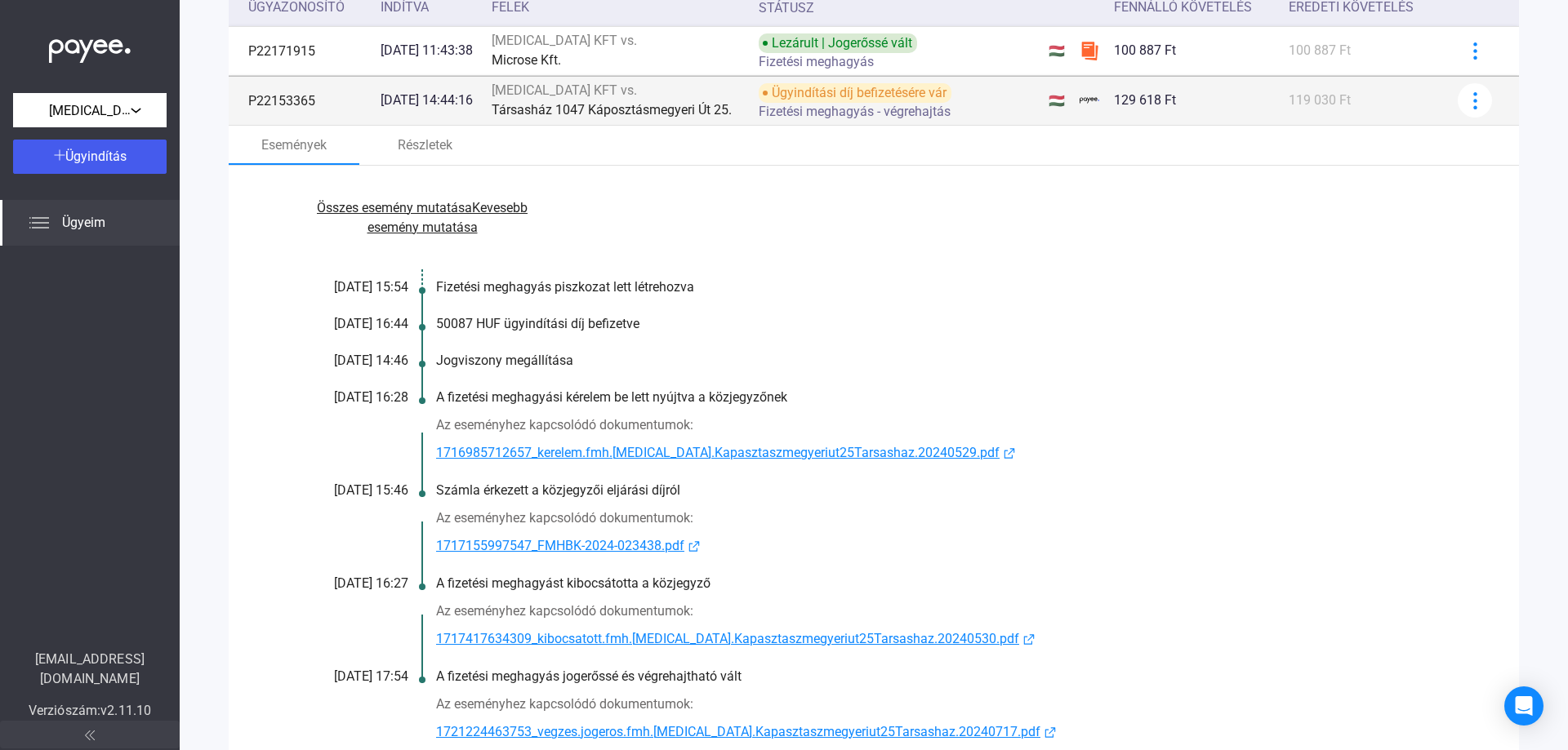
click at [661, 95] on div "[MEDICAL_DATA] KFT vs." at bounding box center [619, 91] width 255 height 19
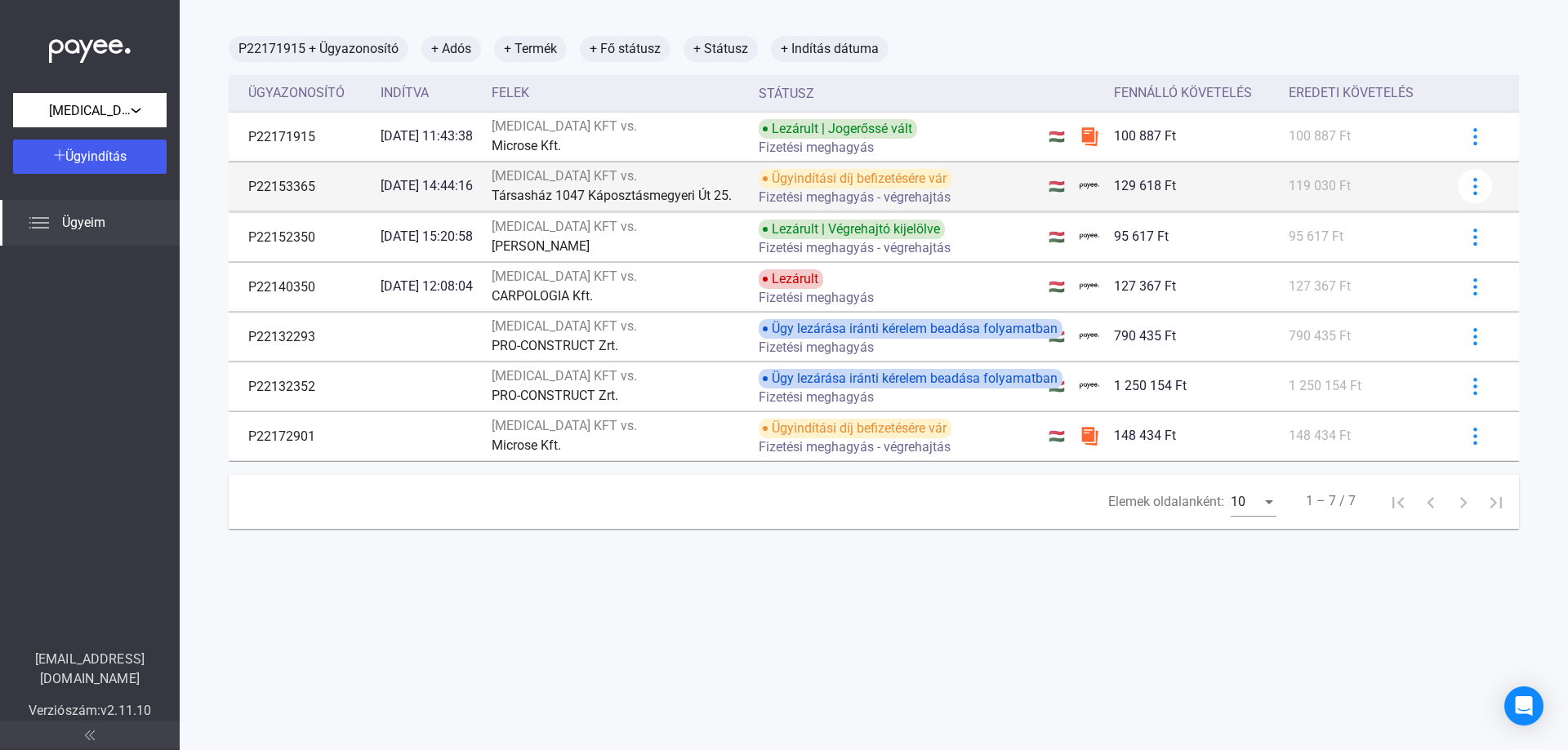
scroll to position [78, 0]
click at [697, 181] on div "[MEDICAL_DATA] KFT vs." at bounding box center [619, 176] width 255 height 19
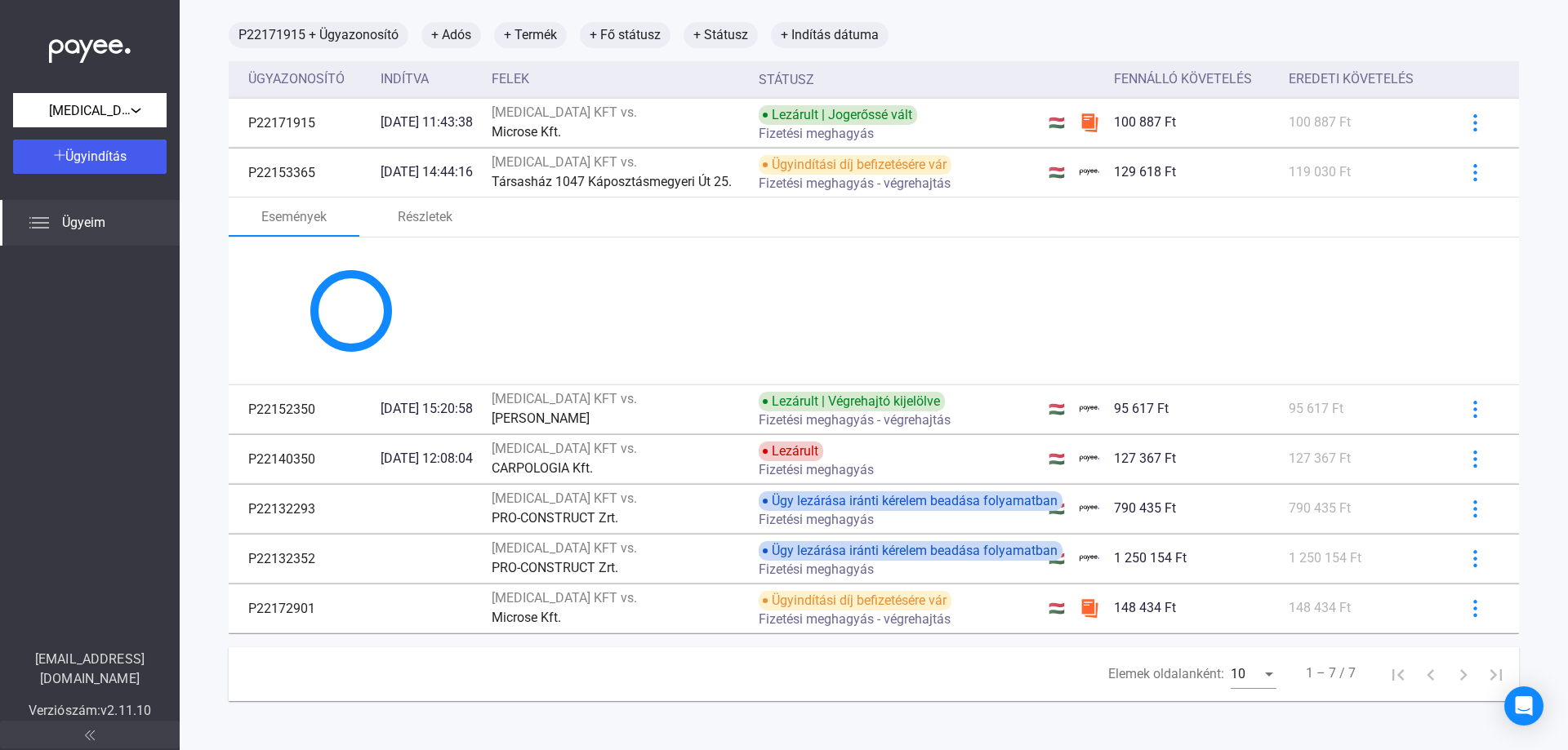
scroll to position [163, 0]
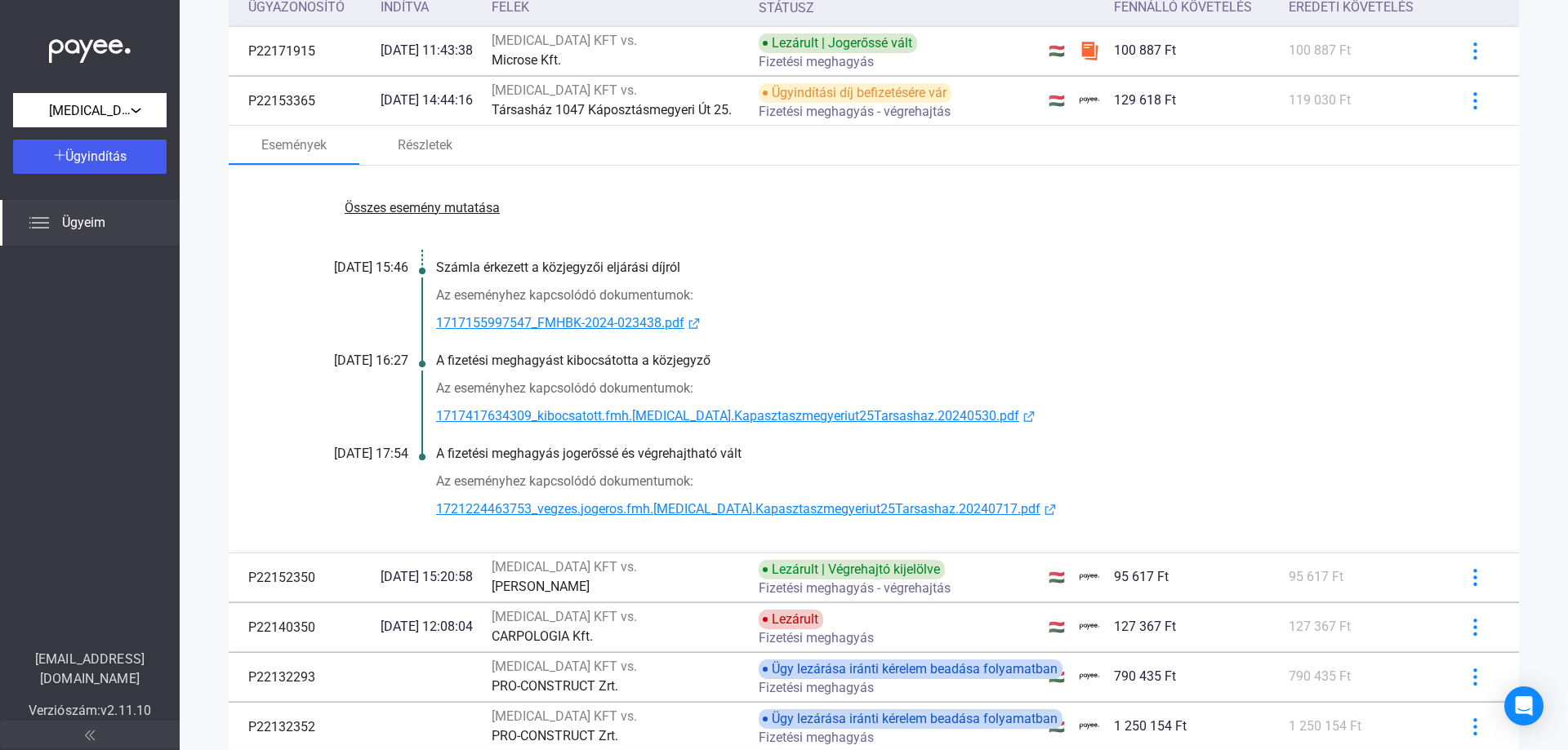
click at [429, 209] on font "Összes esemény mutatása" at bounding box center [422, 208] width 155 height 16
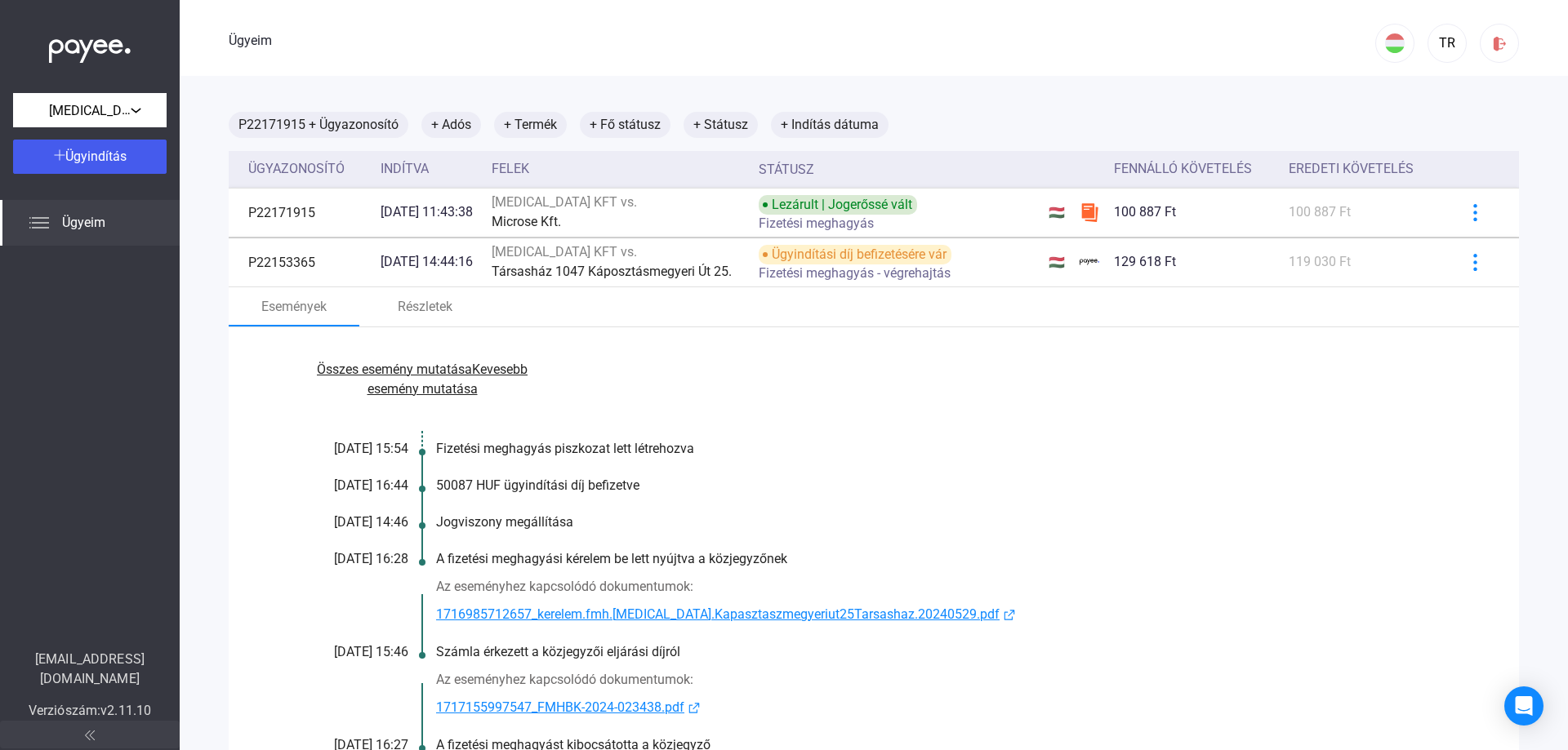
scroll to position [0, 0]
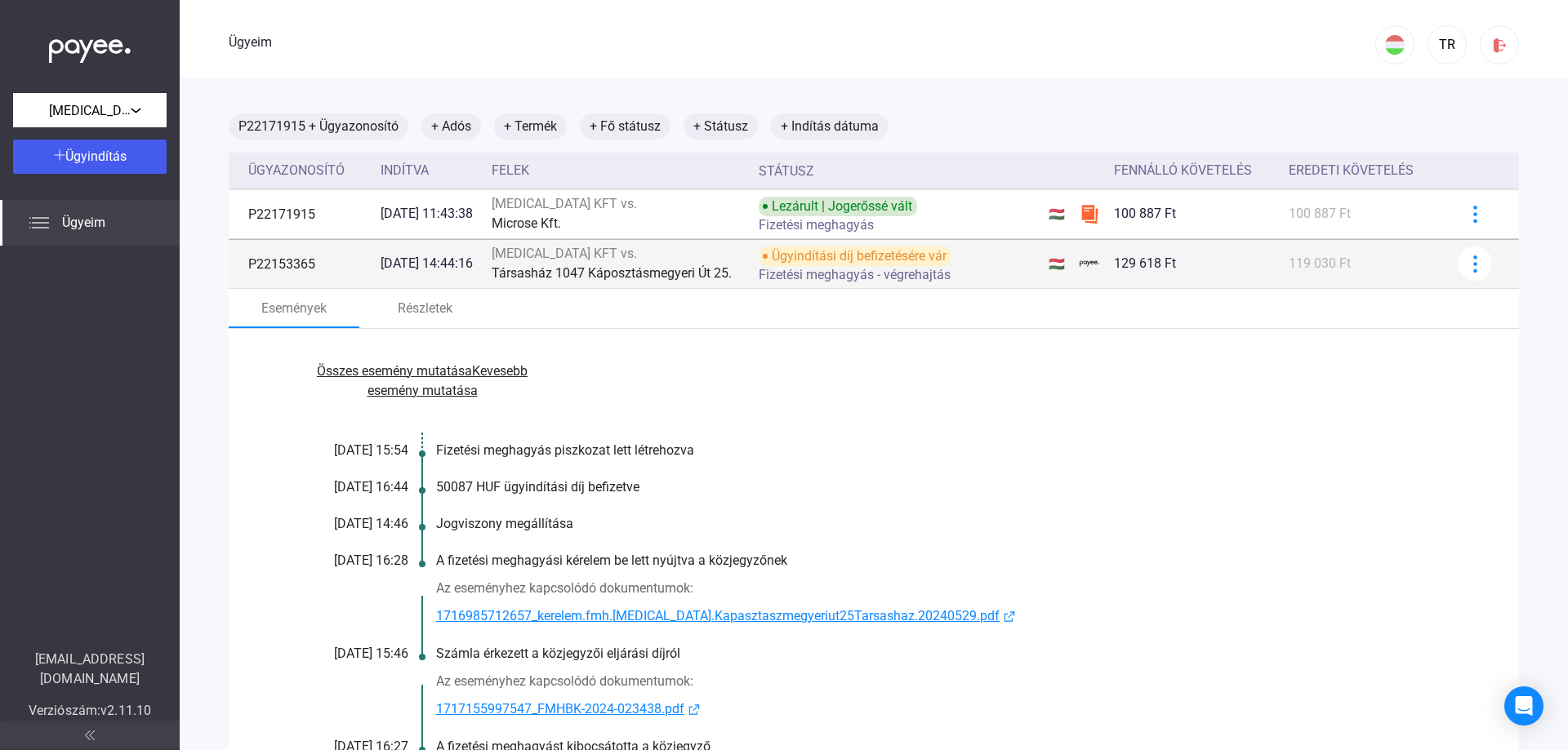
click at [725, 257] on div "[MEDICAL_DATA] KFT vs." at bounding box center [619, 254] width 255 height 19
